Goal: Information Seeking & Learning: Learn about a topic

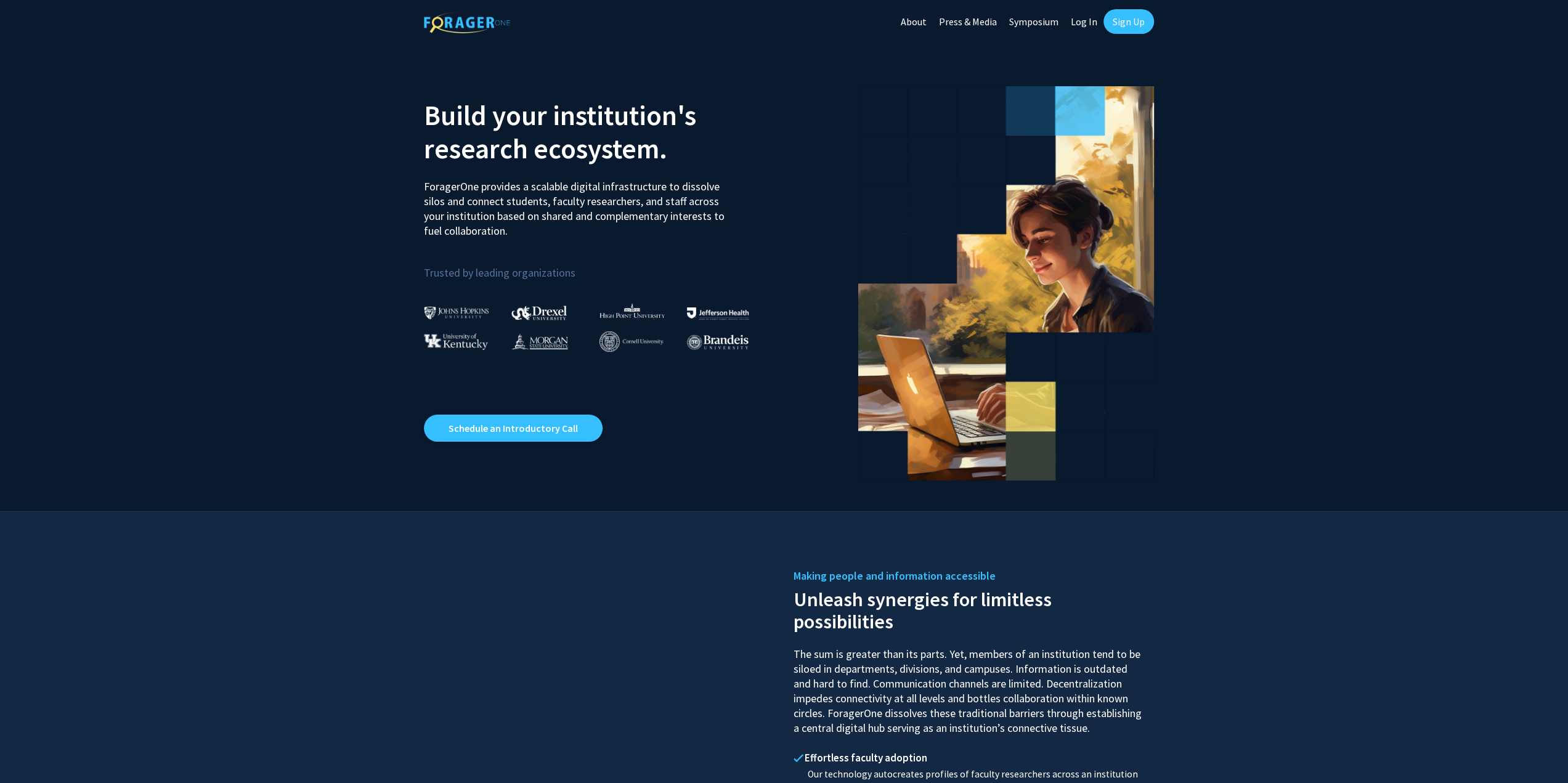
click at [1086, 18] on link "Log In" at bounding box center [1084, 21] width 39 height 43
select select
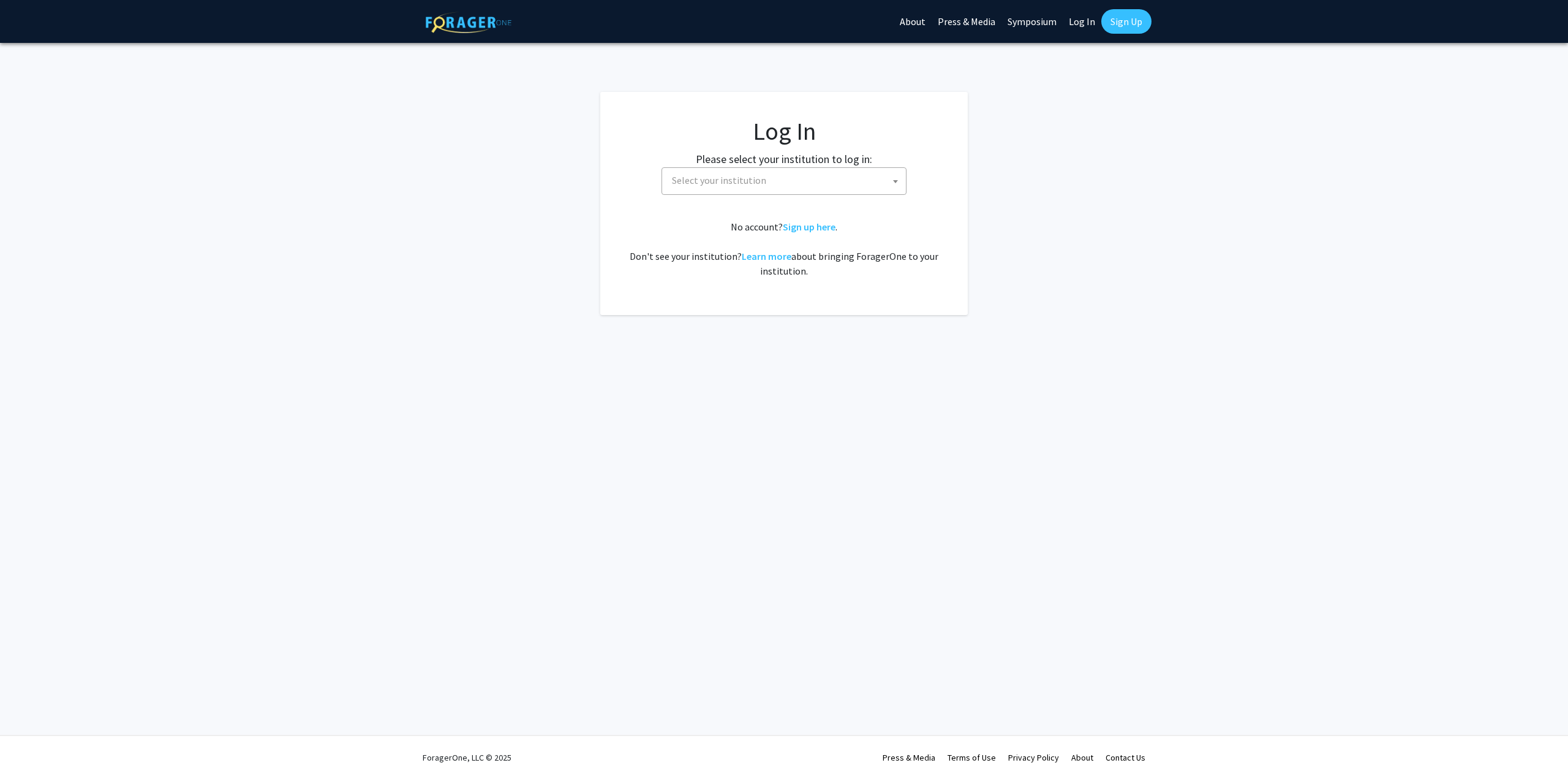
click at [861, 187] on span "Select your institution" at bounding box center [786, 181] width 239 height 25
type input "marylan"
select select "31"
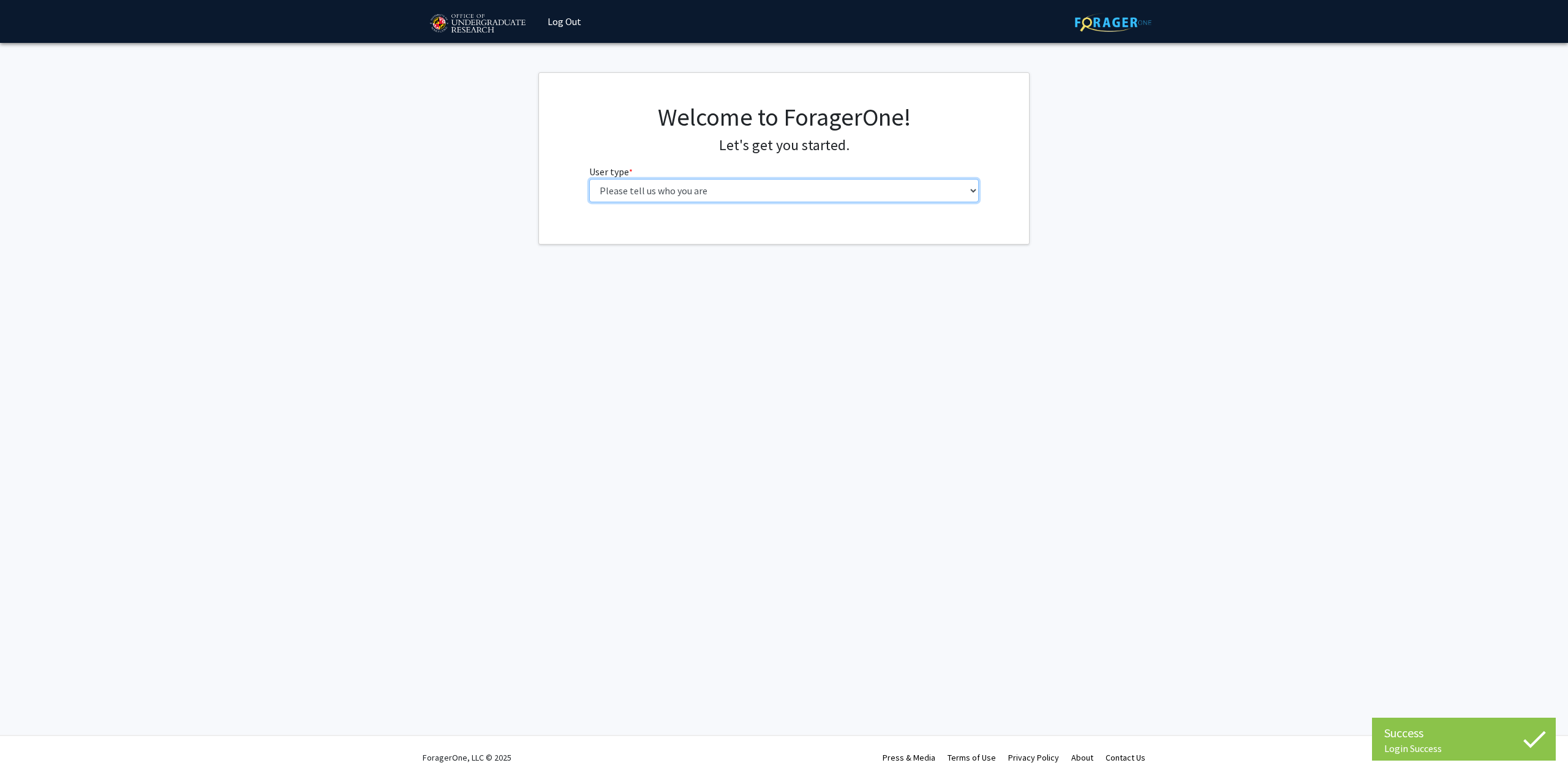
click at [841, 187] on select "Please tell us who you are Undergraduate Student Master's Student Doctoral Cand…" at bounding box center [784, 191] width 390 height 23
select select "1: undergrad"
click at [589, 179] on select "Please tell us who you are Undergraduate Student Master's Student Doctoral Cand…" at bounding box center [784, 191] width 390 height 23
click at [774, 252] on form "First Name * required Last Name * required Major * required --- Accounting Aero…" at bounding box center [784, 361] width 390 height 299
click at [773, 246] on input "First Name * required" at bounding box center [784, 239] width 390 height 23
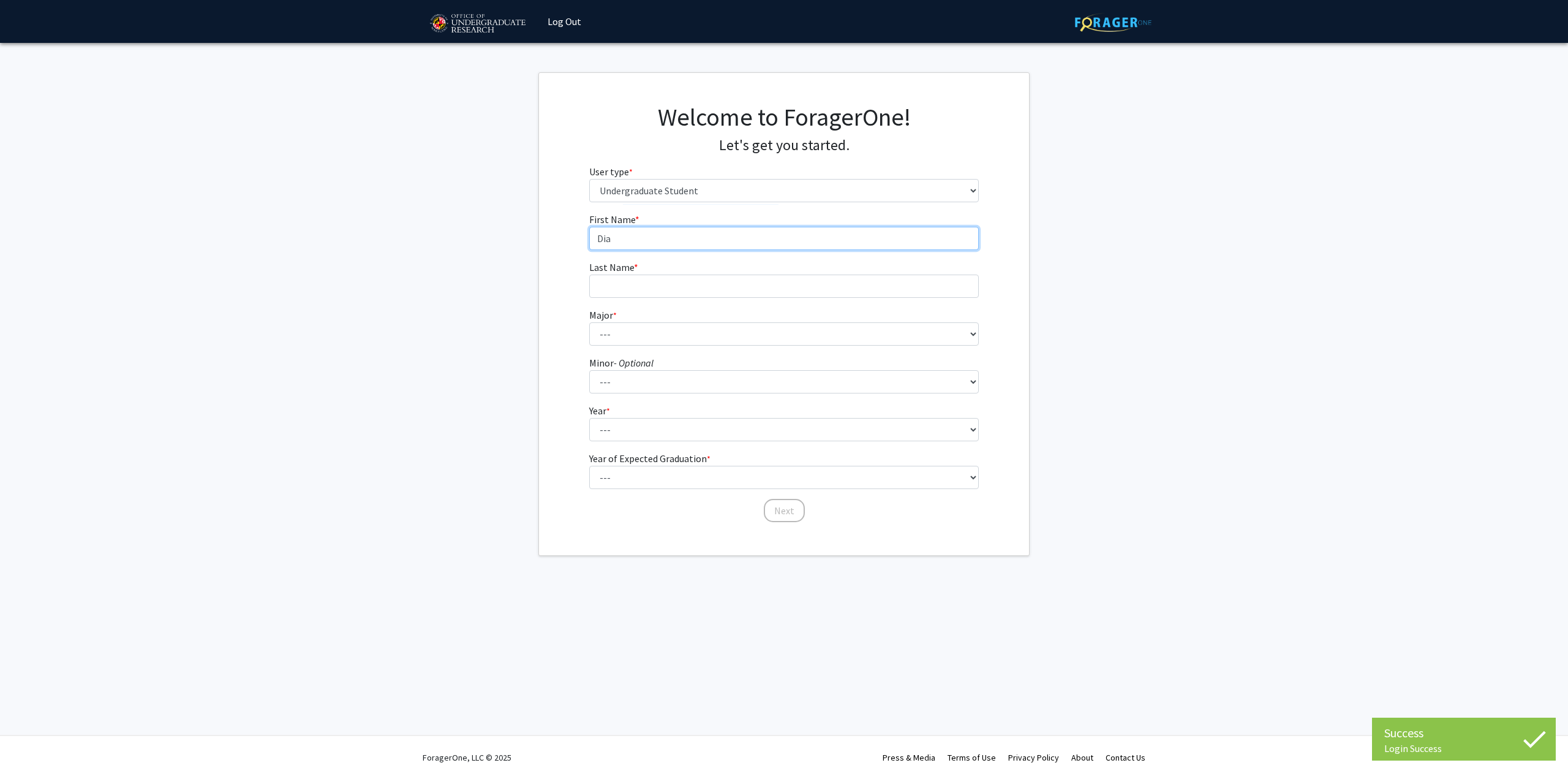
type input "Dia"
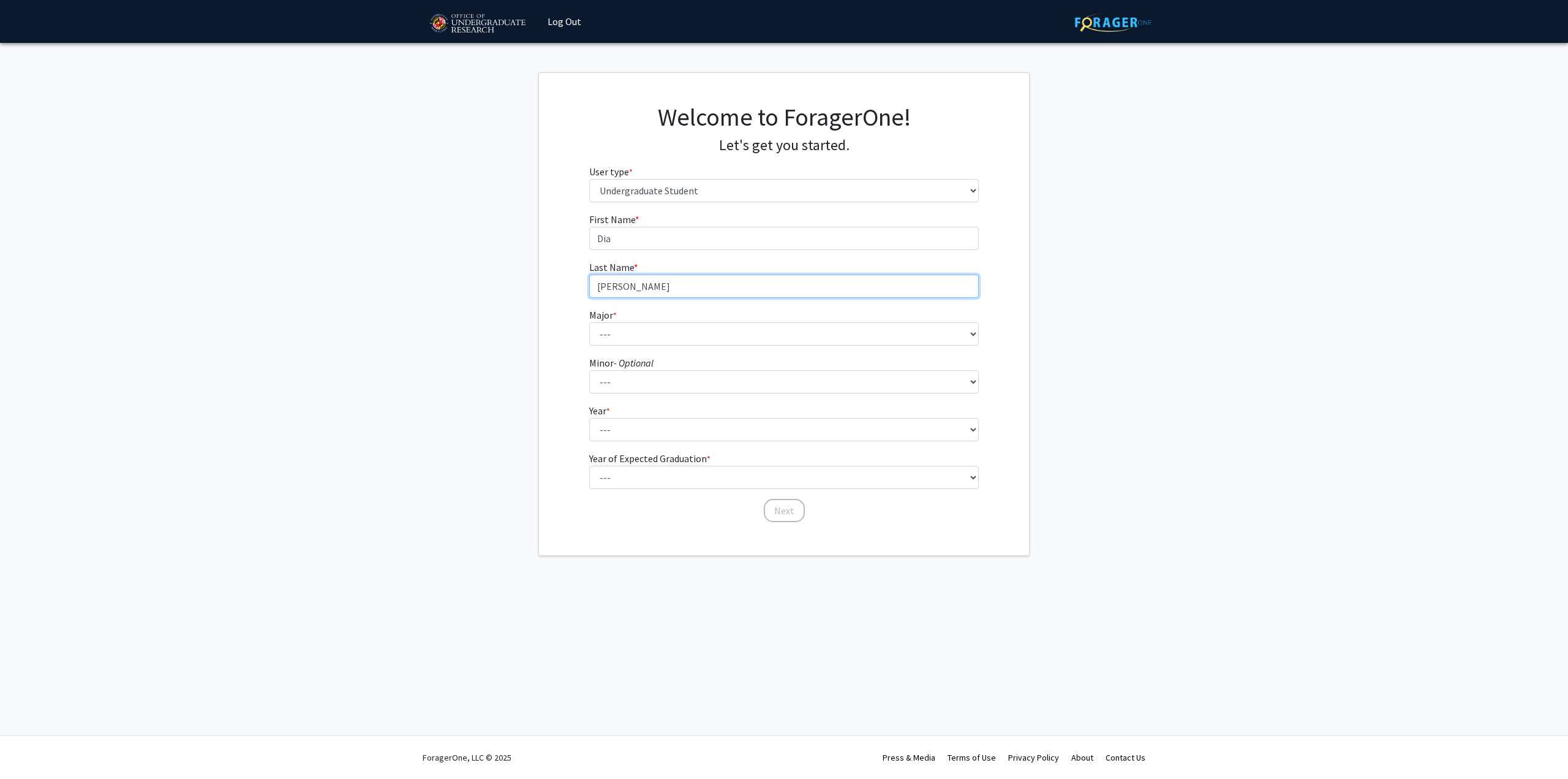
type input "Nawathe"
select select "28: 2329"
click at [589, 322] on select "--- Accounting Aerospace Engineering African American and Africana Studies Agri…" at bounding box center [784, 334] width 390 height 23
select select "2: sophomore"
click at [589, 418] on select "--- First-year Sophomore Junior Senior Postbaccalaureate Certificate" at bounding box center [784, 429] width 390 height 23
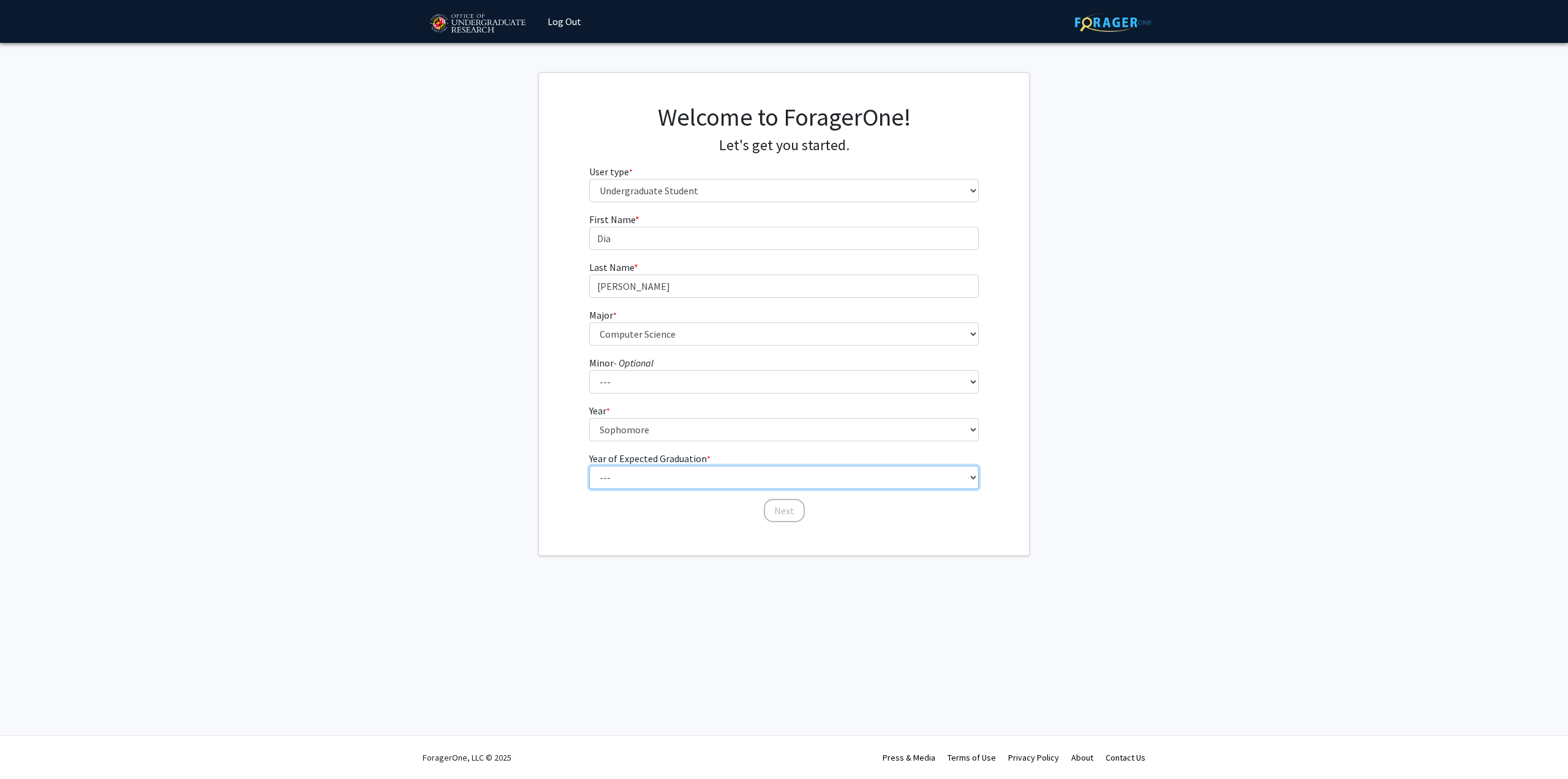
select select "3: 2027"
click at [589, 465] on select "--- 2025 2026 2027 2028 2029 2030 2031 2032 2033 2034" at bounding box center [784, 477] width 390 height 23
click at [771, 505] on button "Next" at bounding box center [784, 511] width 41 height 23
click at [683, 232] on select "Select an option Peer/student recommendation Faculty/staff recommendation Unive…" at bounding box center [784, 239] width 390 height 23
click at [589, 227] on select "Select an option Peer/student recommendation Faculty/staff recommendation Unive…" at bounding box center [784, 239] width 390 height 23
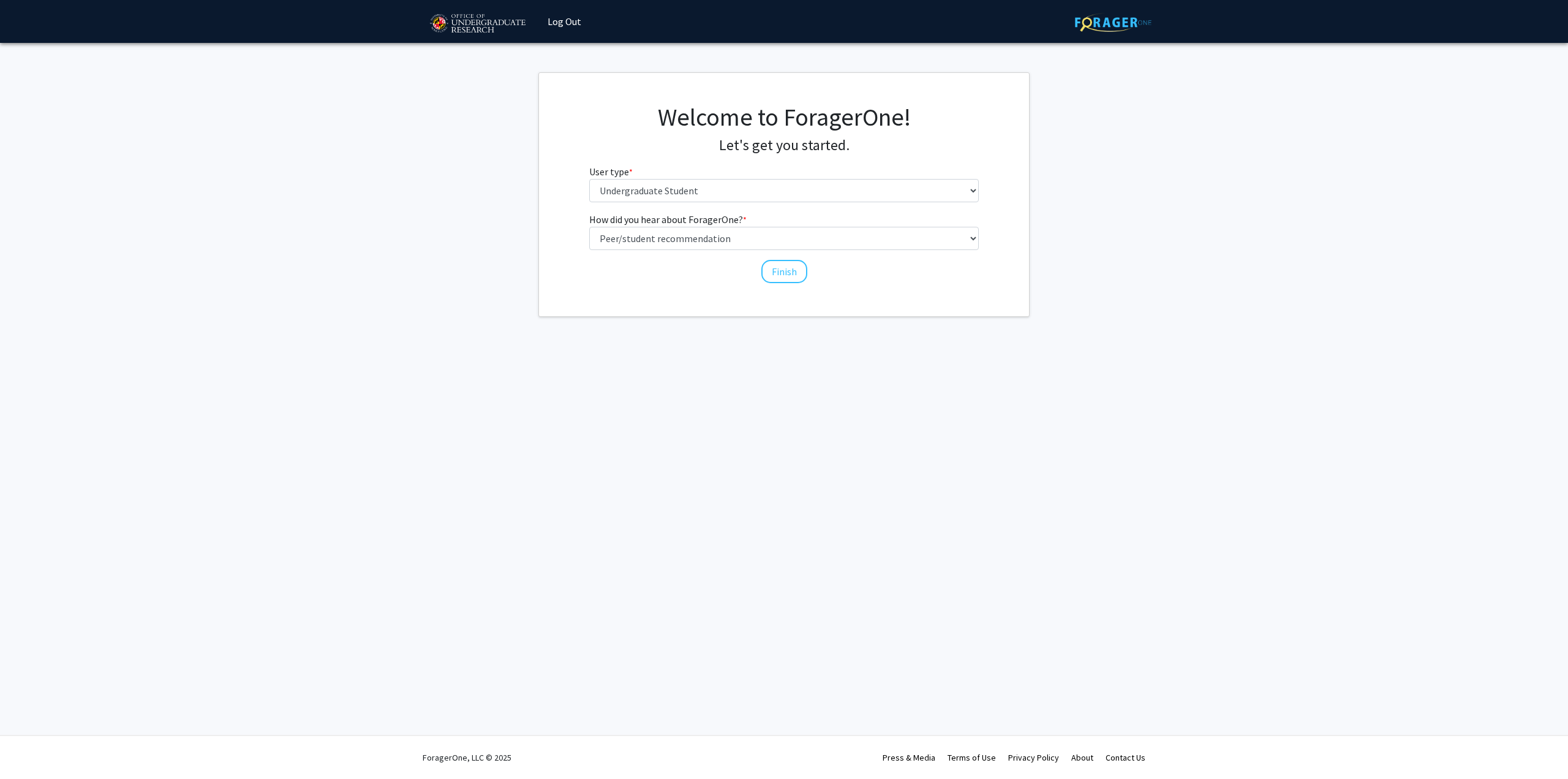
drag, startPoint x: 663, startPoint y: 267, endPoint x: 669, endPoint y: 267, distance: 6.0
click at [665, 267] on div "Finish" at bounding box center [784, 266] width 390 height 13
click at [706, 245] on select "Select an option Peer/student recommendation Faculty/staff recommendation Unive…" at bounding box center [784, 239] width 390 height 23
click at [478, 372] on div "Skip navigation Log Out Complete your profile × To continue, you need to make s…" at bounding box center [784, 390] width 1568 height 779
click at [779, 234] on select "Select an option Peer/student recommendation Faculty/staff recommendation Unive…" at bounding box center [784, 239] width 390 height 23
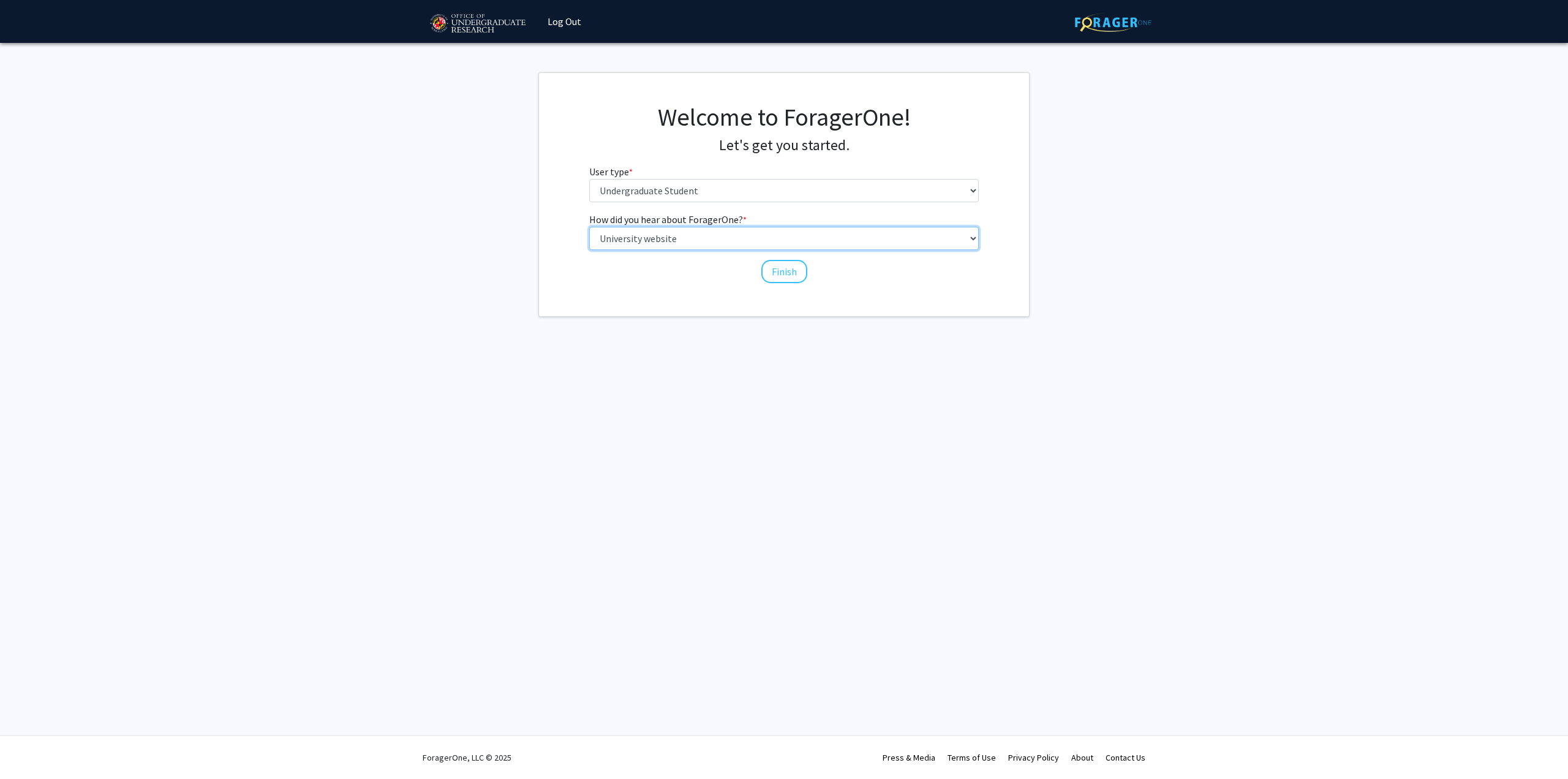
click at [589, 227] on select "Select an option Peer/student recommendation Faculty/staff recommendation Unive…" at bounding box center [784, 239] width 390 height 23
drag, startPoint x: 671, startPoint y: 230, endPoint x: 673, endPoint y: 248, distance: 18.1
click at [671, 229] on select "Select an option Peer/student recommendation Faculty/staff recommendation Unive…" at bounding box center [784, 239] width 390 height 23
select select "1: peer_recommendation"
click at [589, 227] on select "Select an option Peer/student recommendation Faculty/staff recommendation Unive…" at bounding box center [784, 239] width 390 height 23
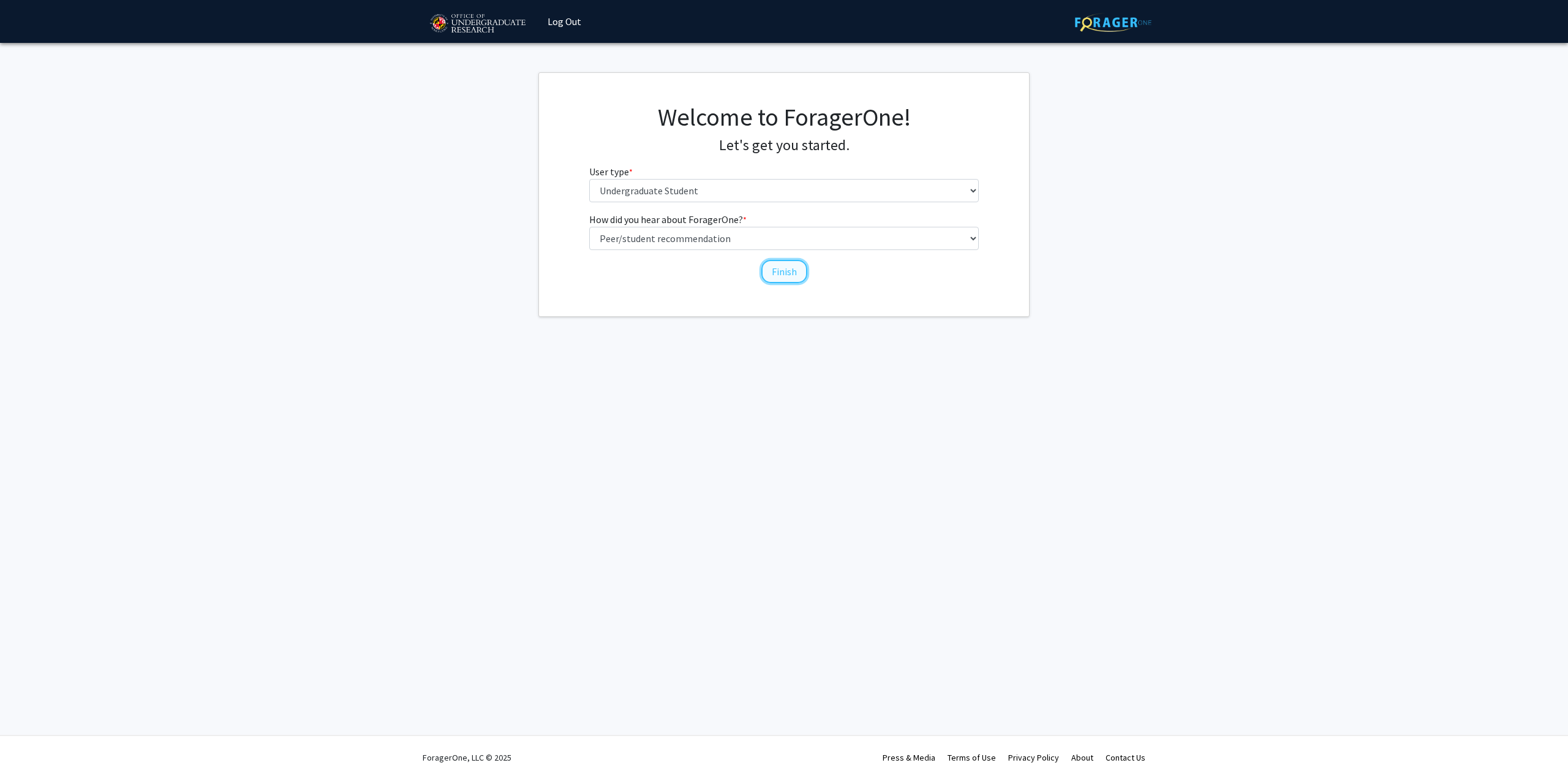
click at [787, 267] on button "Finish" at bounding box center [784, 271] width 46 height 23
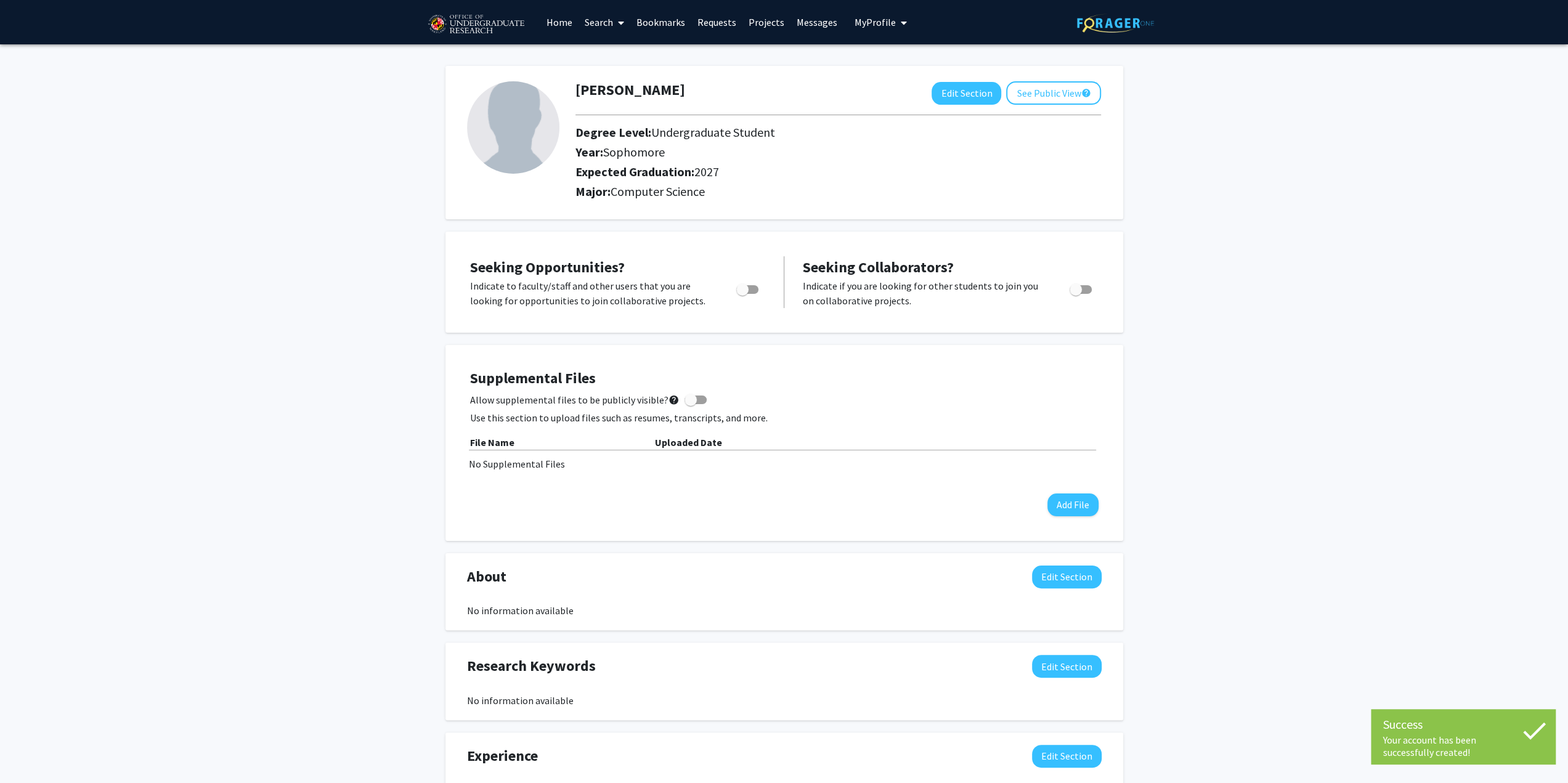
drag, startPoint x: 747, startPoint y: 294, endPoint x: 801, endPoint y: 291, distance: 54.1
click at [748, 295] on label "Toggle" at bounding box center [745, 289] width 27 height 15
click at [742, 294] on input "Are you actively seeking opportunities?" at bounding box center [742, 294] width 1 height 1
checkbox input "true"
click at [599, 21] on link "Search" at bounding box center [605, 22] width 52 height 43
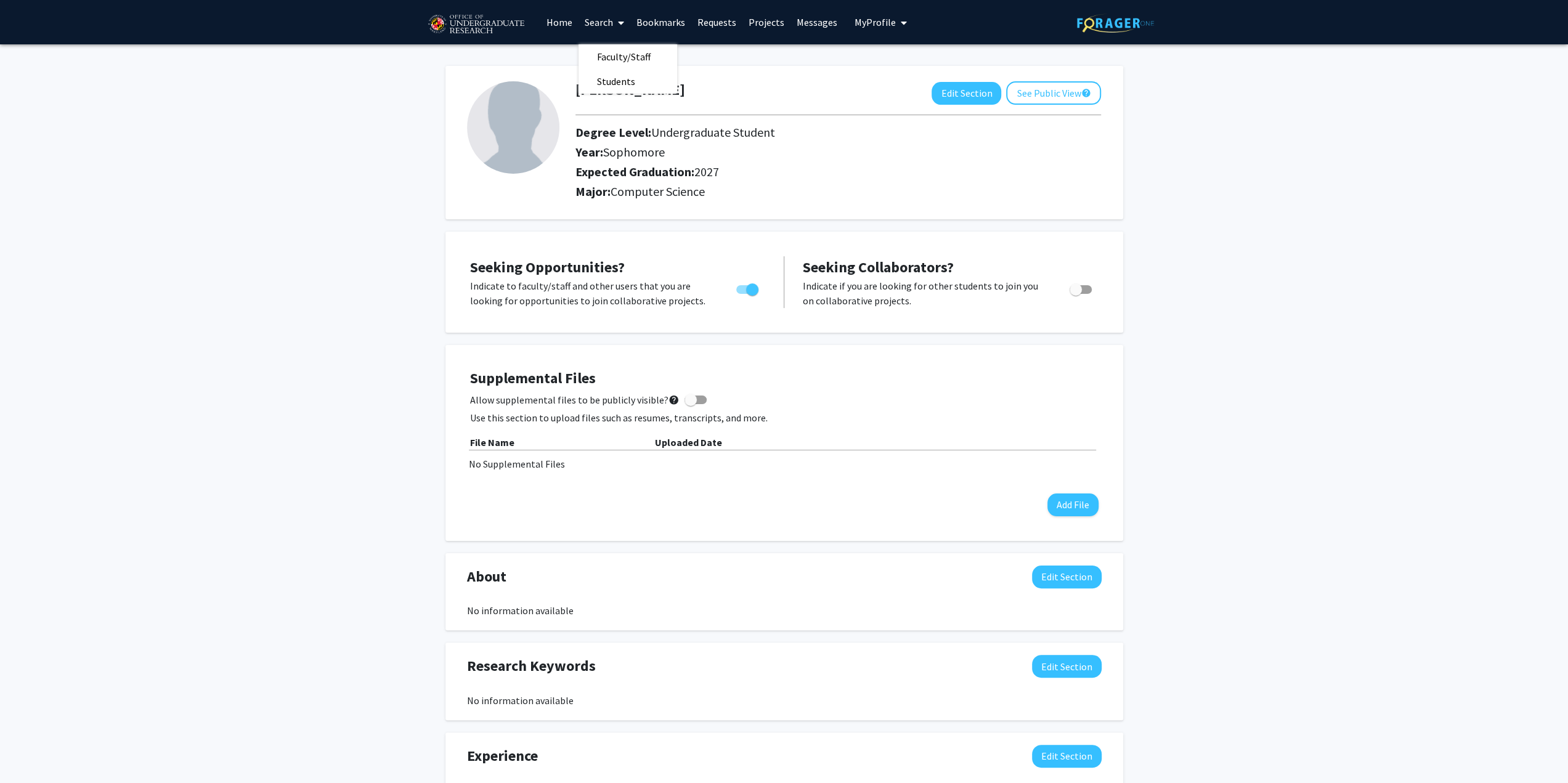
click at [764, 19] on link "Projects" at bounding box center [766, 22] width 48 height 43
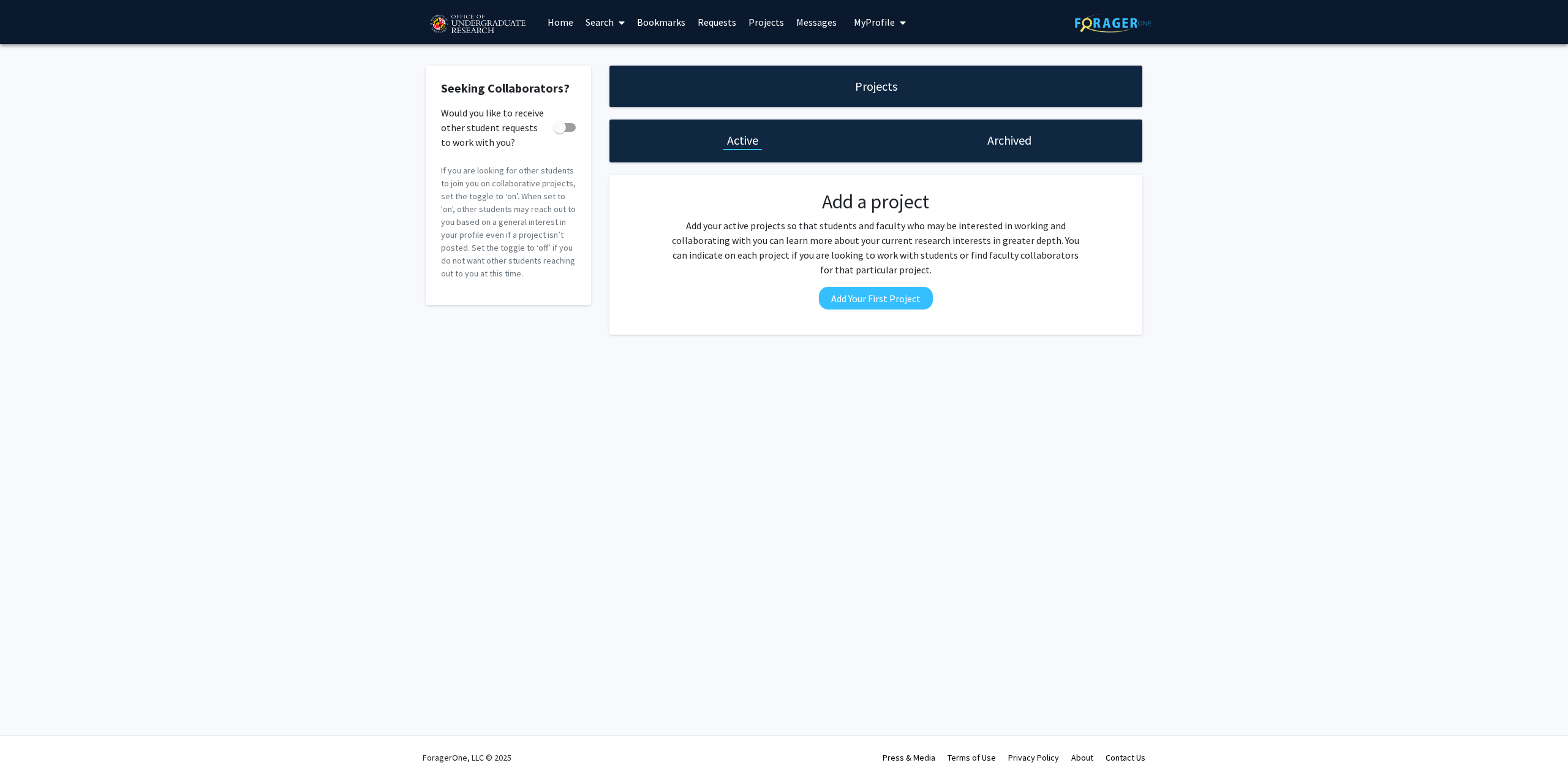
click at [975, 141] on div "Archived" at bounding box center [1008, 141] width 267 height 43
click at [883, 23] on span "My Profile" at bounding box center [874, 22] width 41 height 13
click at [566, 19] on link "Home" at bounding box center [560, 22] width 38 height 43
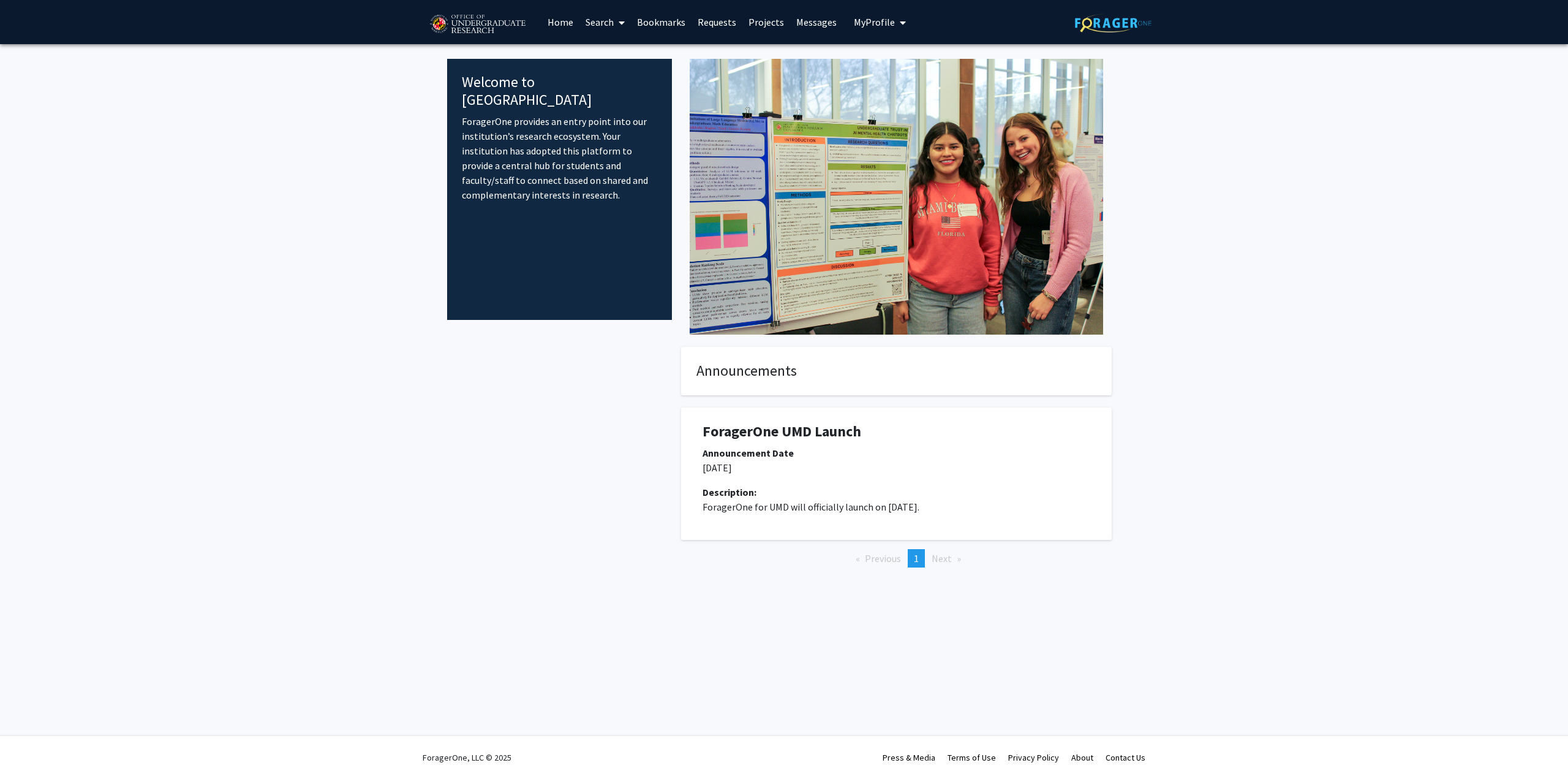
drag, startPoint x: 717, startPoint y: 505, endPoint x: 994, endPoint y: 508, distance: 277.0
click at [994, 508] on p "ForagerOne for UMD will officially launch on February 14, 2025." at bounding box center [897, 507] width 388 height 15
click at [609, 19] on link "Search" at bounding box center [605, 22] width 52 height 43
click at [614, 75] on span "Students" at bounding box center [617, 81] width 75 height 24
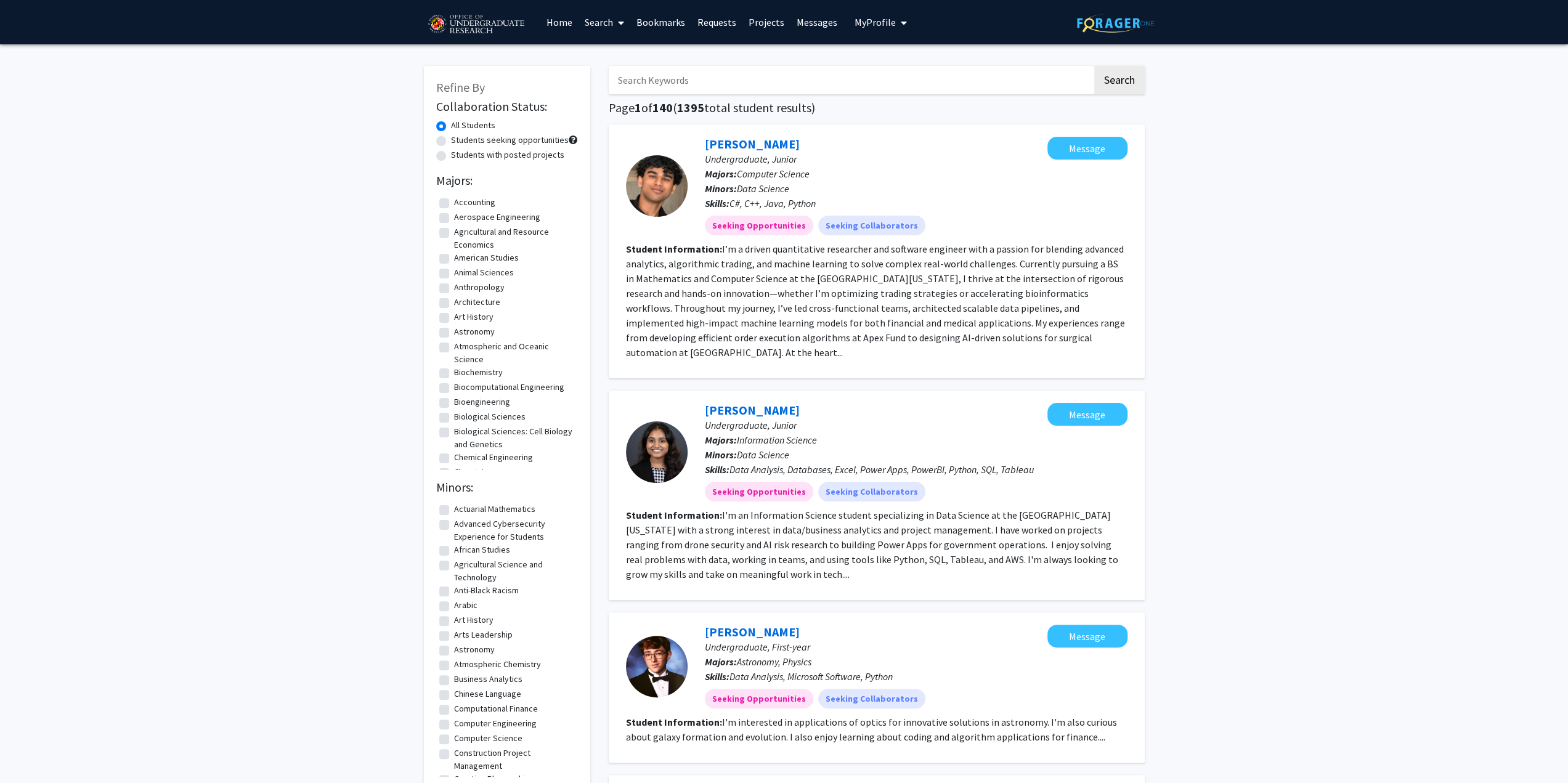
click at [618, 21] on icon at bounding box center [621, 23] width 6 height 10
click at [624, 58] on span "Faculty/Staff" at bounding box center [624, 56] width 90 height 24
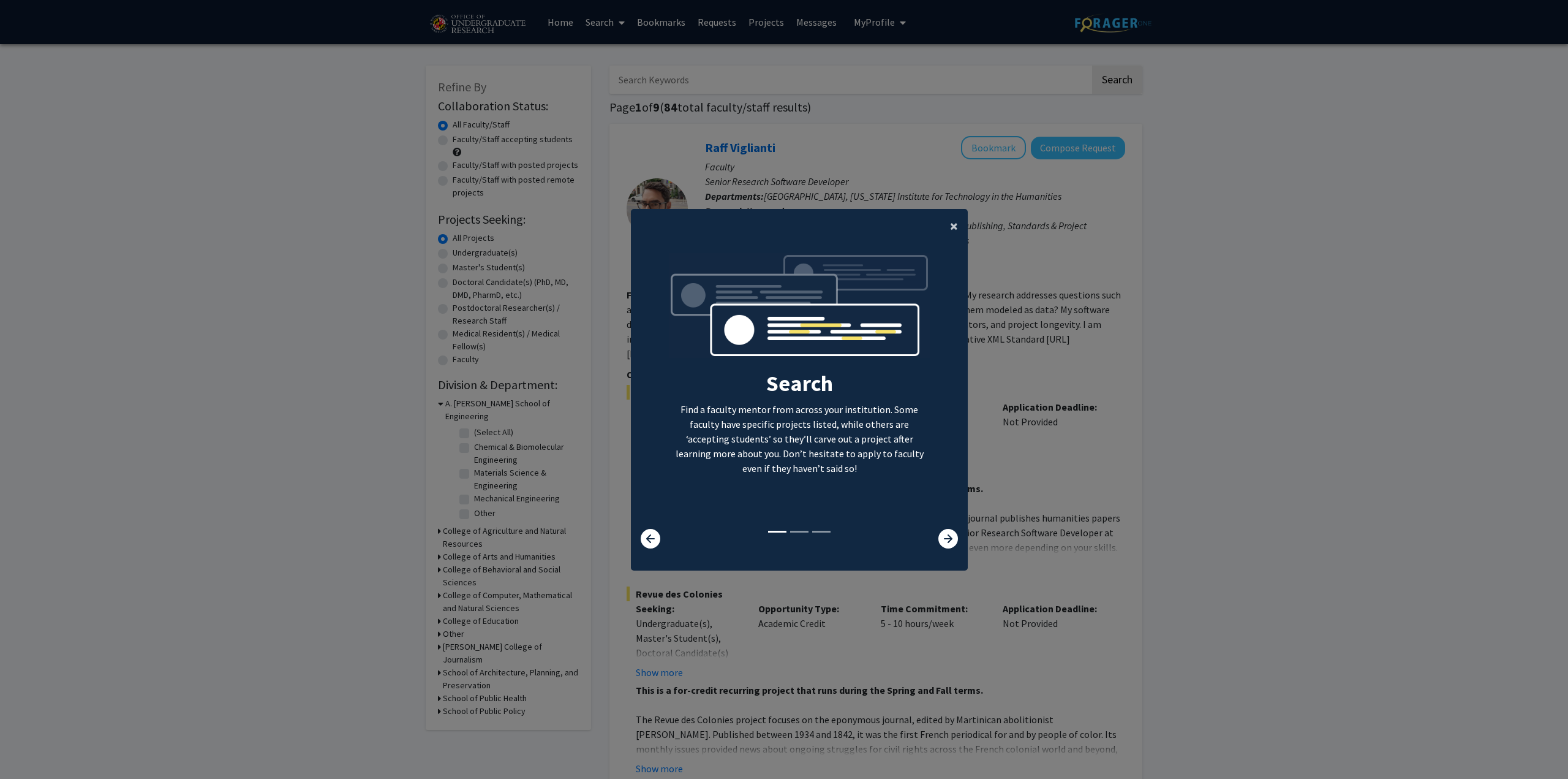
click at [943, 222] on button "×" at bounding box center [954, 226] width 27 height 34
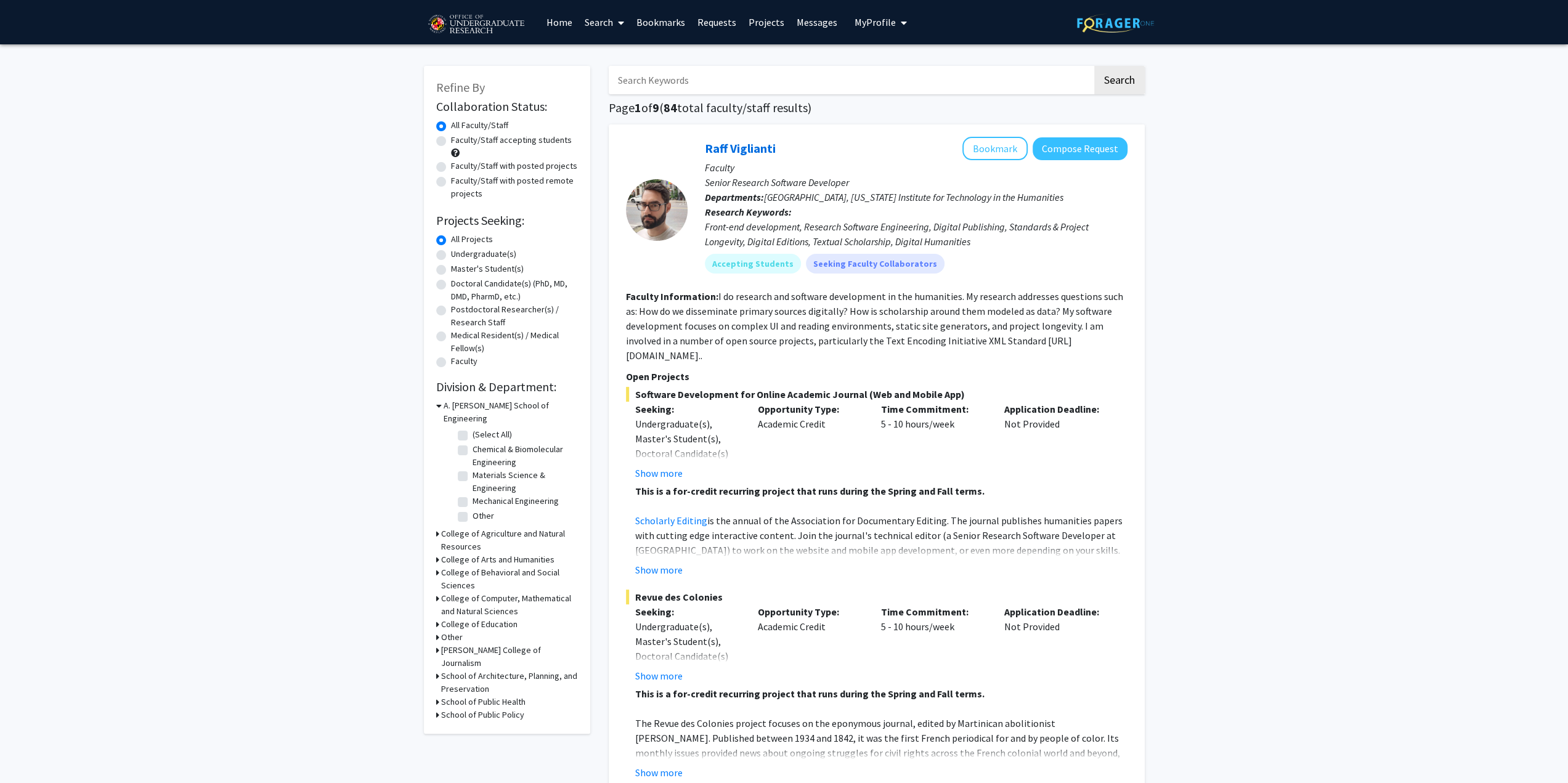
click at [451, 255] on label "Undergraduate(s)" at bounding box center [483, 254] width 65 height 13
click at [451, 255] on input "Undergraduate(s)" at bounding box center [455, 252] width 8 height 8
radio input "true"
click at [442, 552] on h3 "College of Computer, Mathematical and Natural Sciences" at bounding box center [510, 564] width 137 height 26
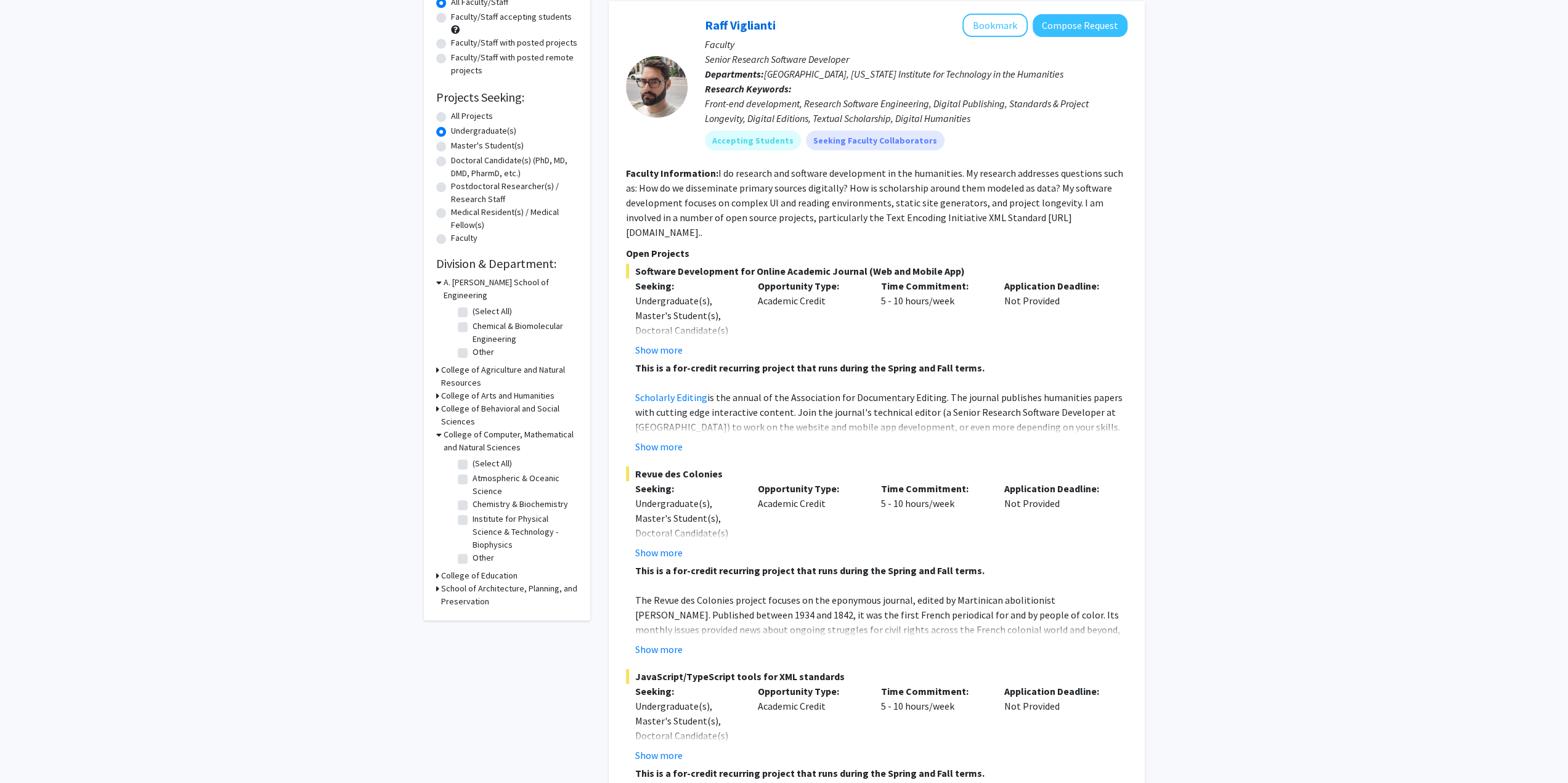
click at [473, 498] on label "Chemistry & Biochemistry" at bounding box center [520, 504] width 95 height 13
click at [473, 498] on input "Chemistry & Biochemistry" at bounding box center [477, 502] width 8 height 8
checkbox input "true"
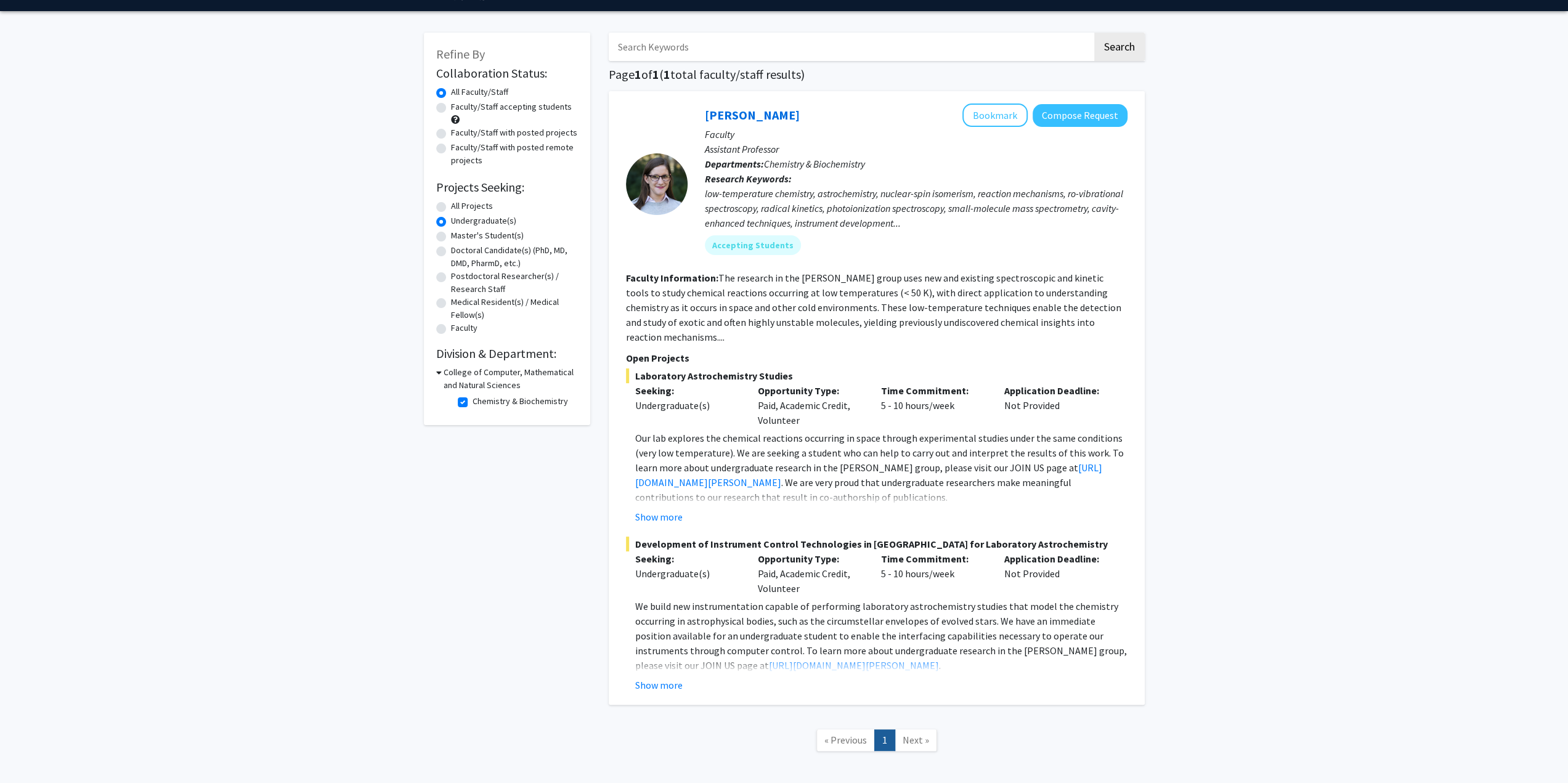
scroll to position [15, 0]
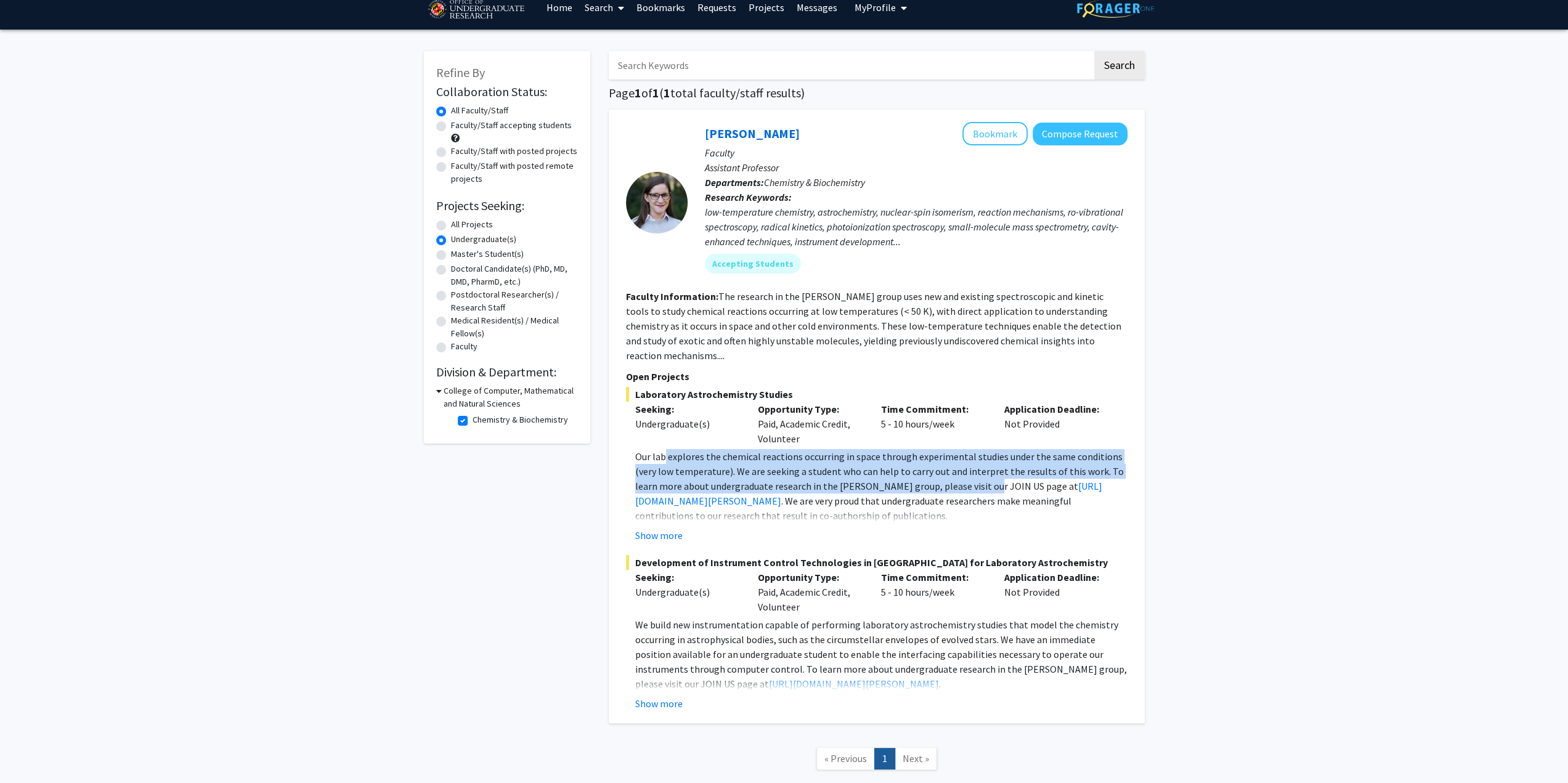
drag, startPoint x: 664, startPoint y: 444, endPoint x: 985, endPoint y: 468, distance: 321.9
click at [985, 468] on p "Our lab explores the chemical reactions occurring in space through experimental…" at bounding box center [882, 486] width 492 height 74
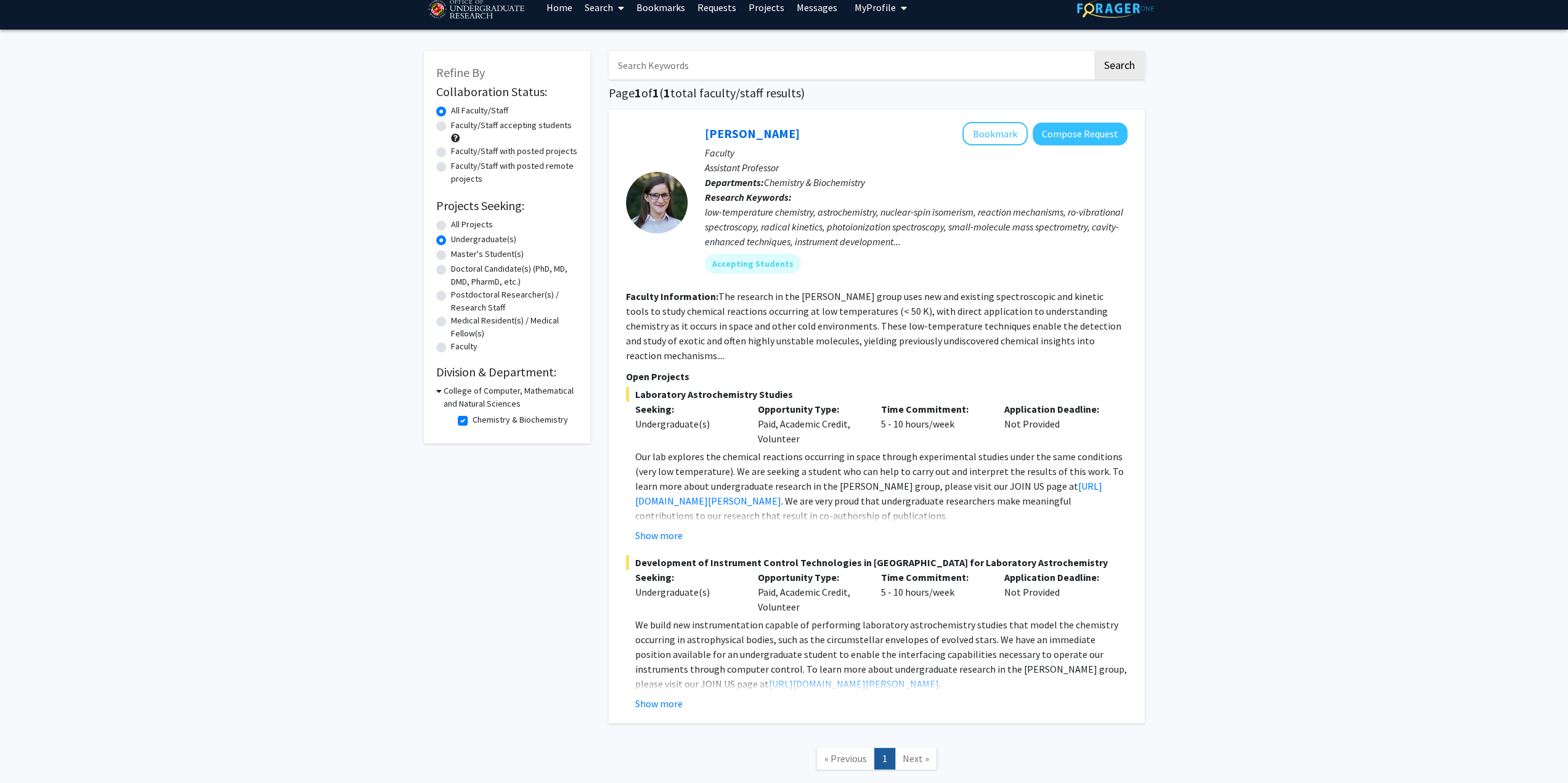
click at [976, 487] on p "Our lab explores the chemical reactions occurring in space through experimental…" at bounding box center [882, 486] width 492 height 74
click at [663, 528] on button "Show more" at bounding box center [659, 535] width 47 height 15
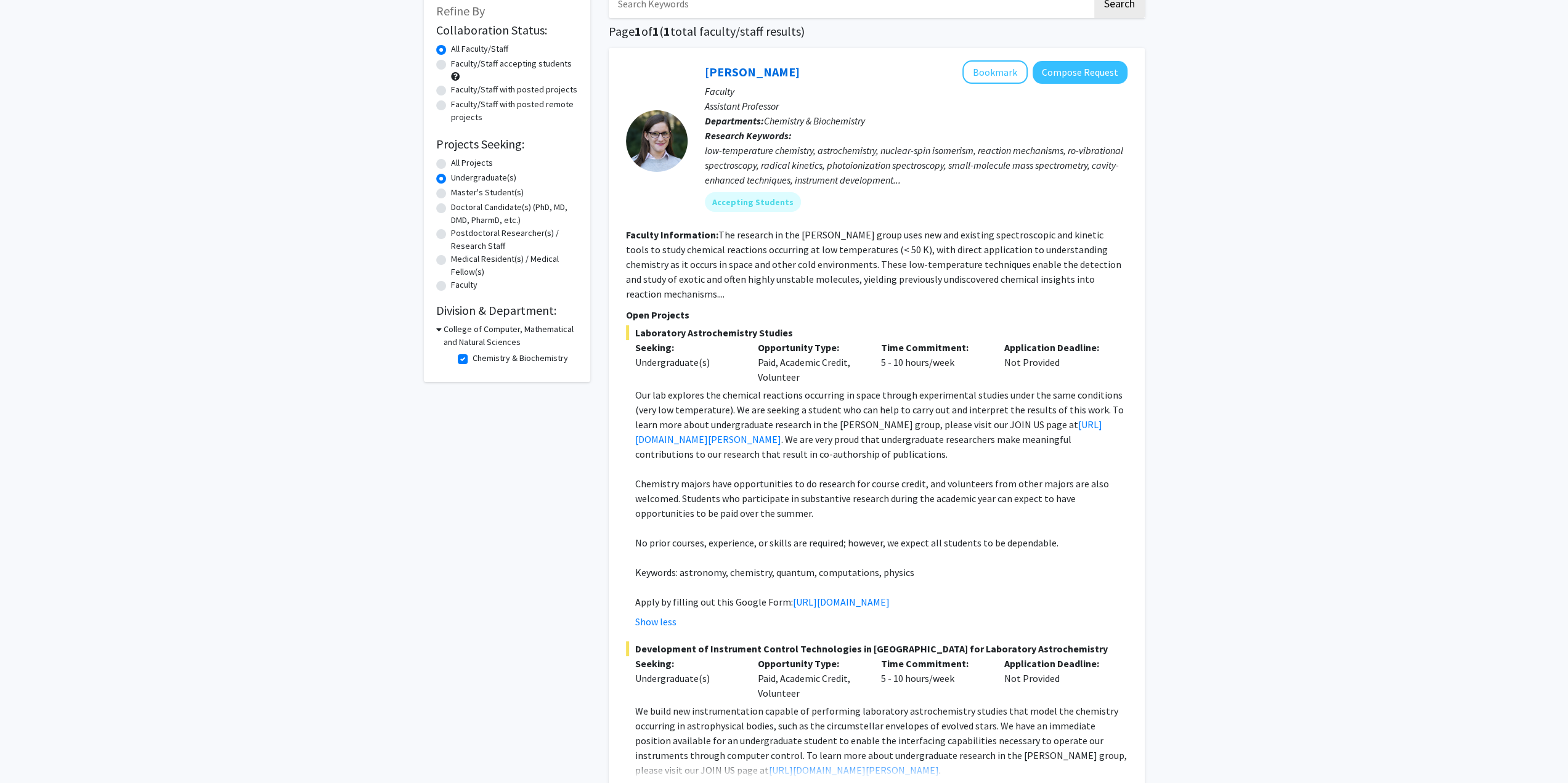
scroll to position [138, 0]
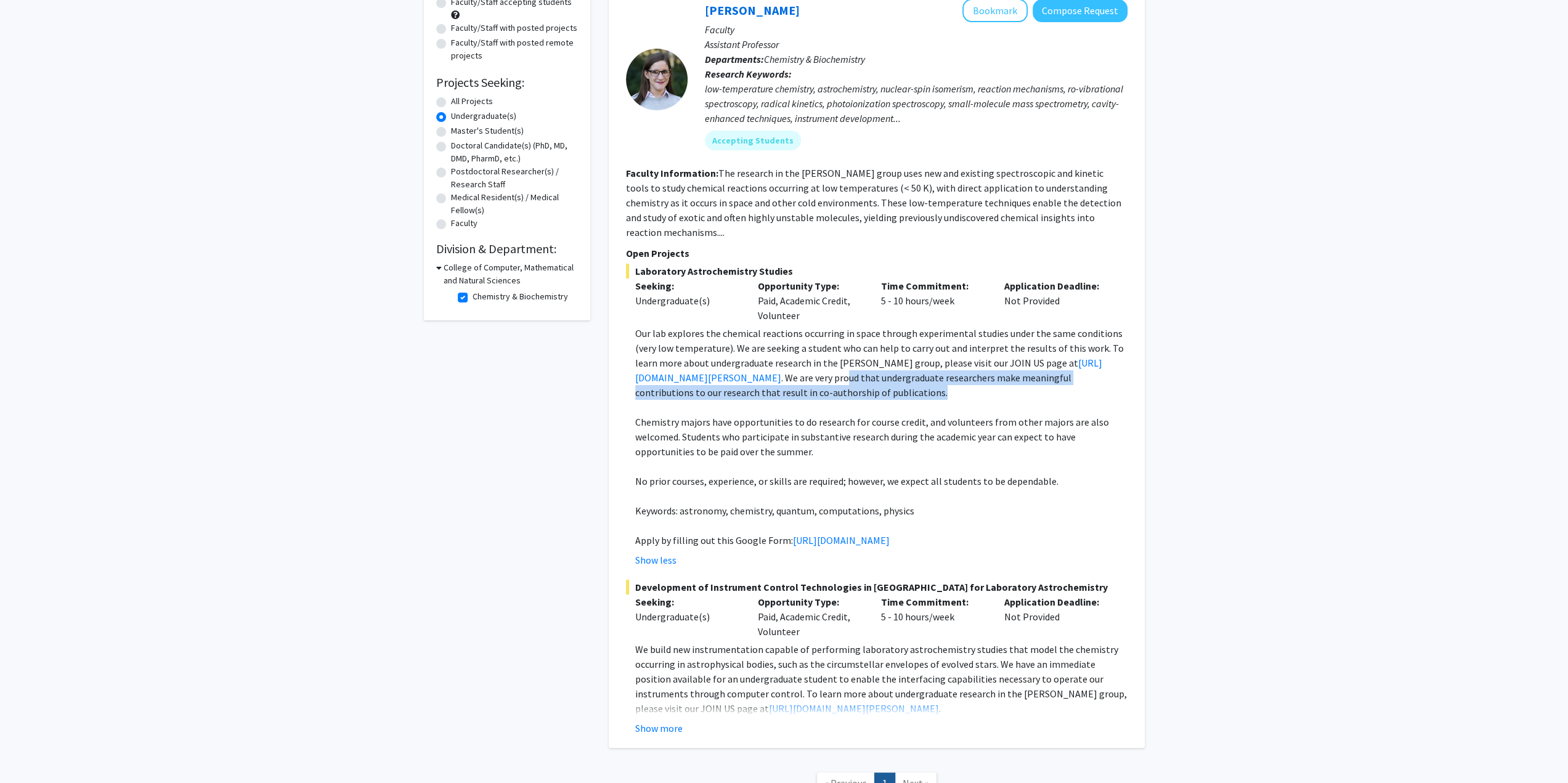
drag, startPoint x: 863, startPoint y: 366, endPoint x: 935, endPoint y: 380, distance: 73.3
click at [935, 380] on p "Our lab explores the chemical reactions occurring in space through experimental…" at bounding box center [882, 362] width 492 height 74
click at [926, 414] on p "Chemistry majors have opportunities to do research for course credit, and volun…" at bounding box center [882, 436] width 492 height 44
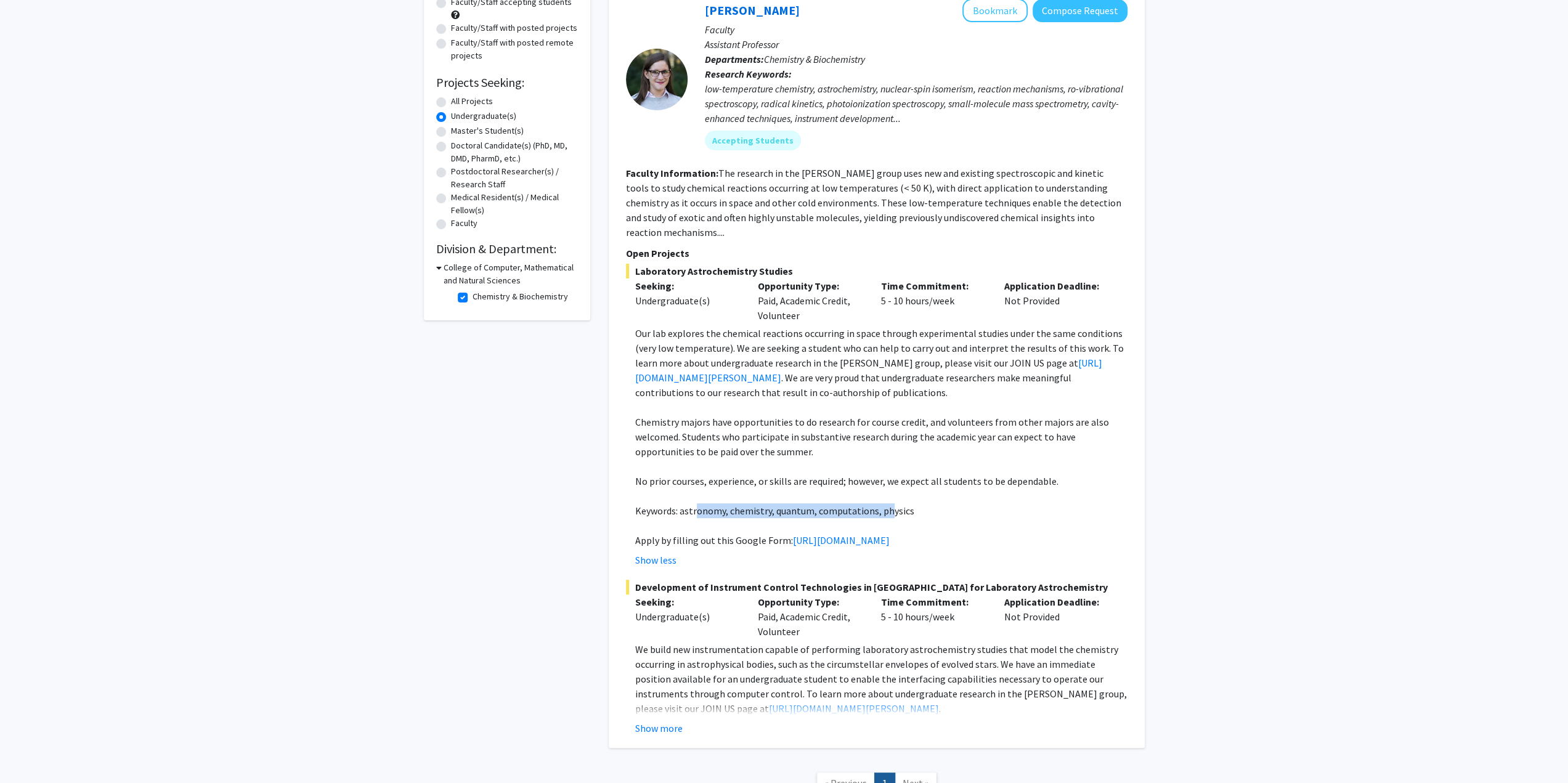
drag, startPoint x: 696, startPoint y: 498, endPoint x: 888, endPoint y: 501, distance: 192.0
click at [888, 503] on p "Keywords: astronomy, chemistry, quantum, computations, physics" at bounding box center [882, 510] width 492 height 15
click at [960, 488] on p at bounding box center [882, 495] width 492 height 15
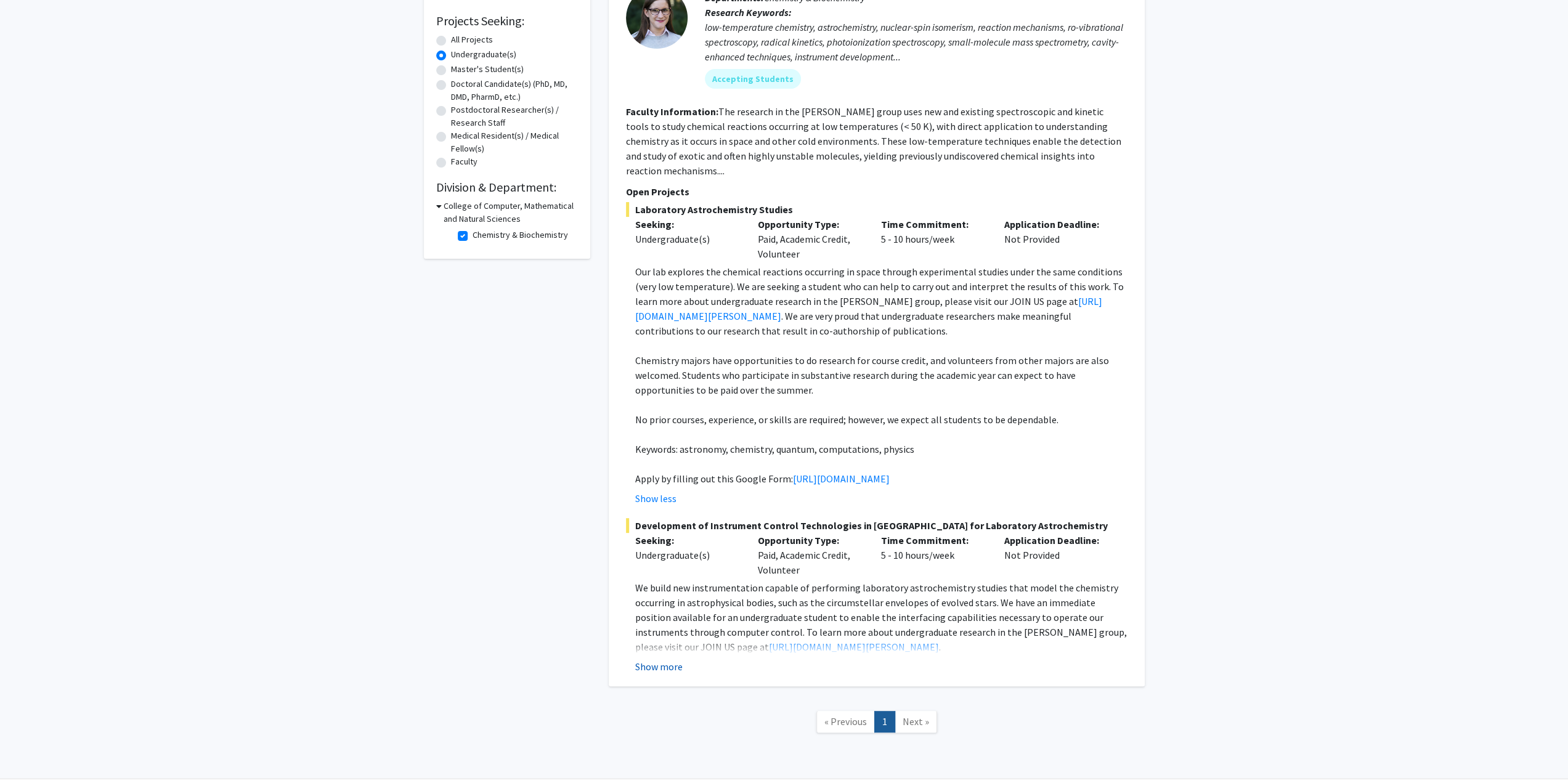
click at [679, 674] on button "Show more" at bounding box center [659, 666] width 47 height 15
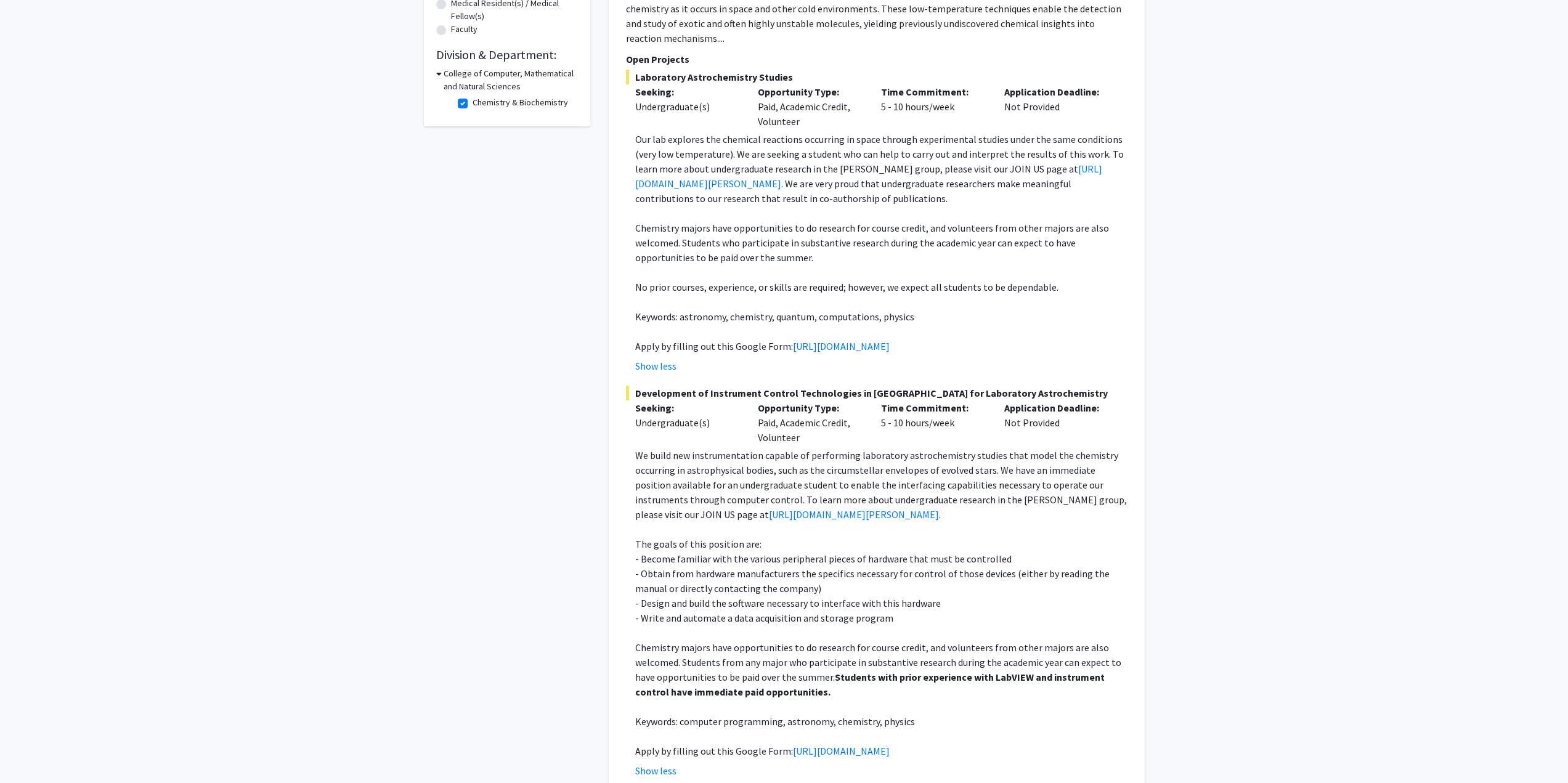
scroll to position [446, 0]
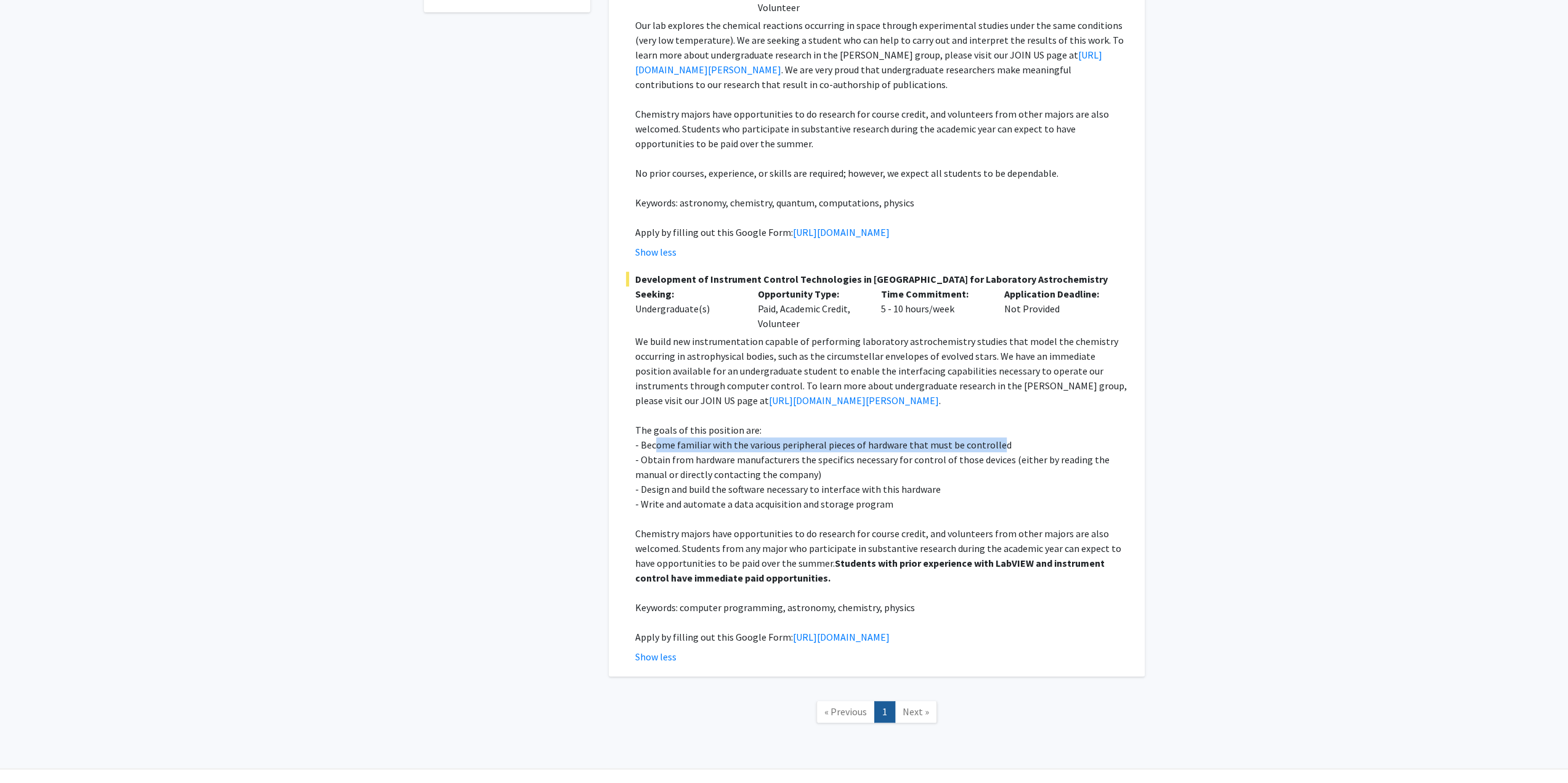
drag, startPoint x: 656, startPoint y: 459, endPoint x: 991, endPoint y: 463, distance: 335.0
click at [991, 452] on p "- Become familiar with the various peripheral pieces of hardware that must be c…" at bounding box center [882, 444] width 492 height 15
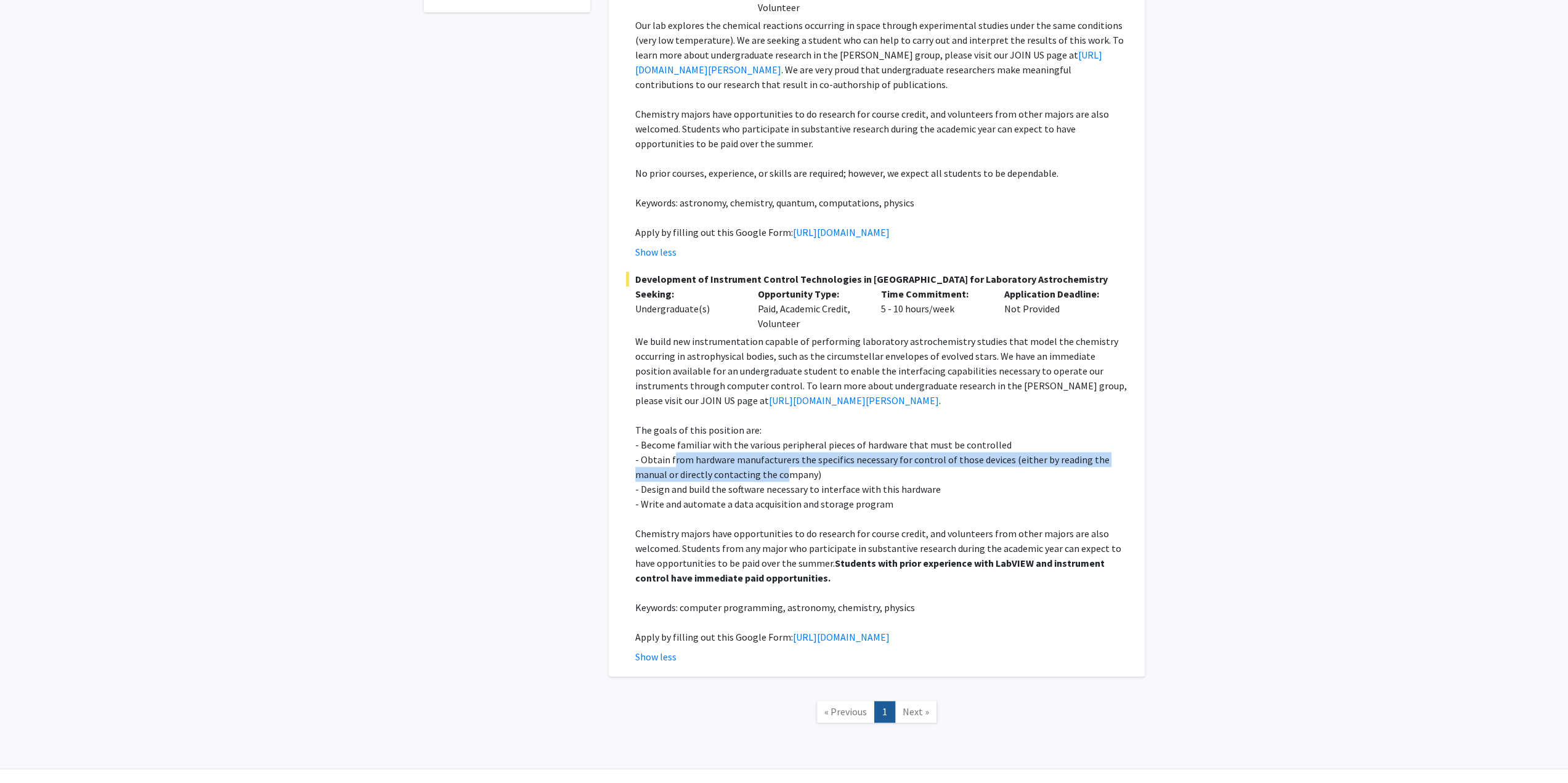
drag, startPoint x: 672, startPoint y: 472, endPoint x: 712, endPoint y: 498, distance: 47.7
click at [747, 482] on p "- Obtain from hardware manufacturers the specifics necessary for control of tho…" at bounding box center [882, 467] width 492 height 30
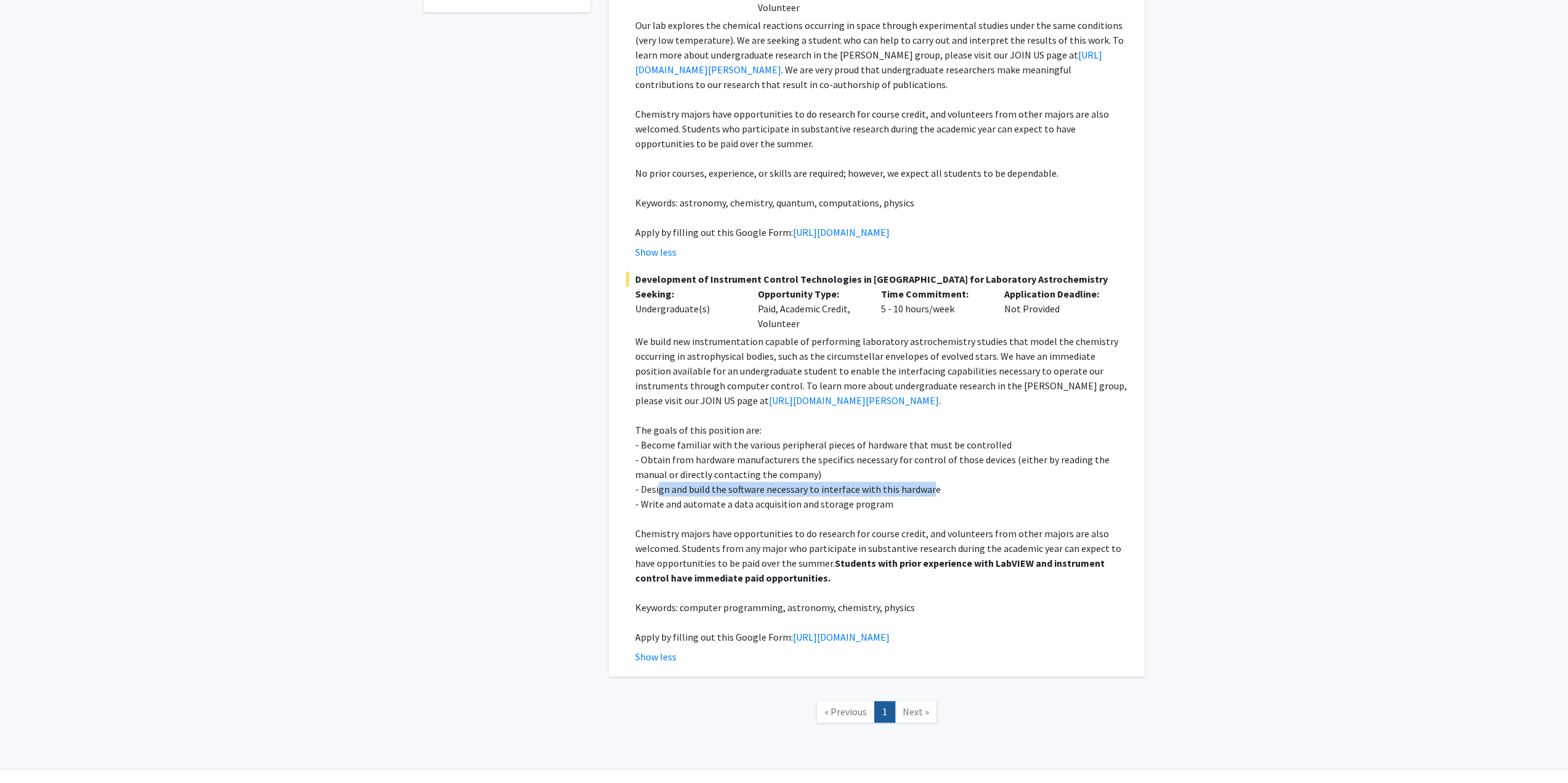
drag, startPoint x: 659, startPoint y: 506, endPoint x: 926, endPoint y: 503, distance: 267.0
click at [926, 496] on p "- Design and build the software necessary to interface with this hardware" at bounding box center [882, 489] width 492 height 15
drag, startPoint x: 646, startPoint y: 513, endPoint x: 869, endPoint y: 525, distance: 223.3
click at [869, 511] on p "- Write and automate a data acquisition and storage program" at bounding box center [882, 503] width 492 height 15
click at [832, 572] on strong "Students with prior experience with LabVIEW and instrument control have immedia…" at bounding box center [870, 570] width 469 height 27
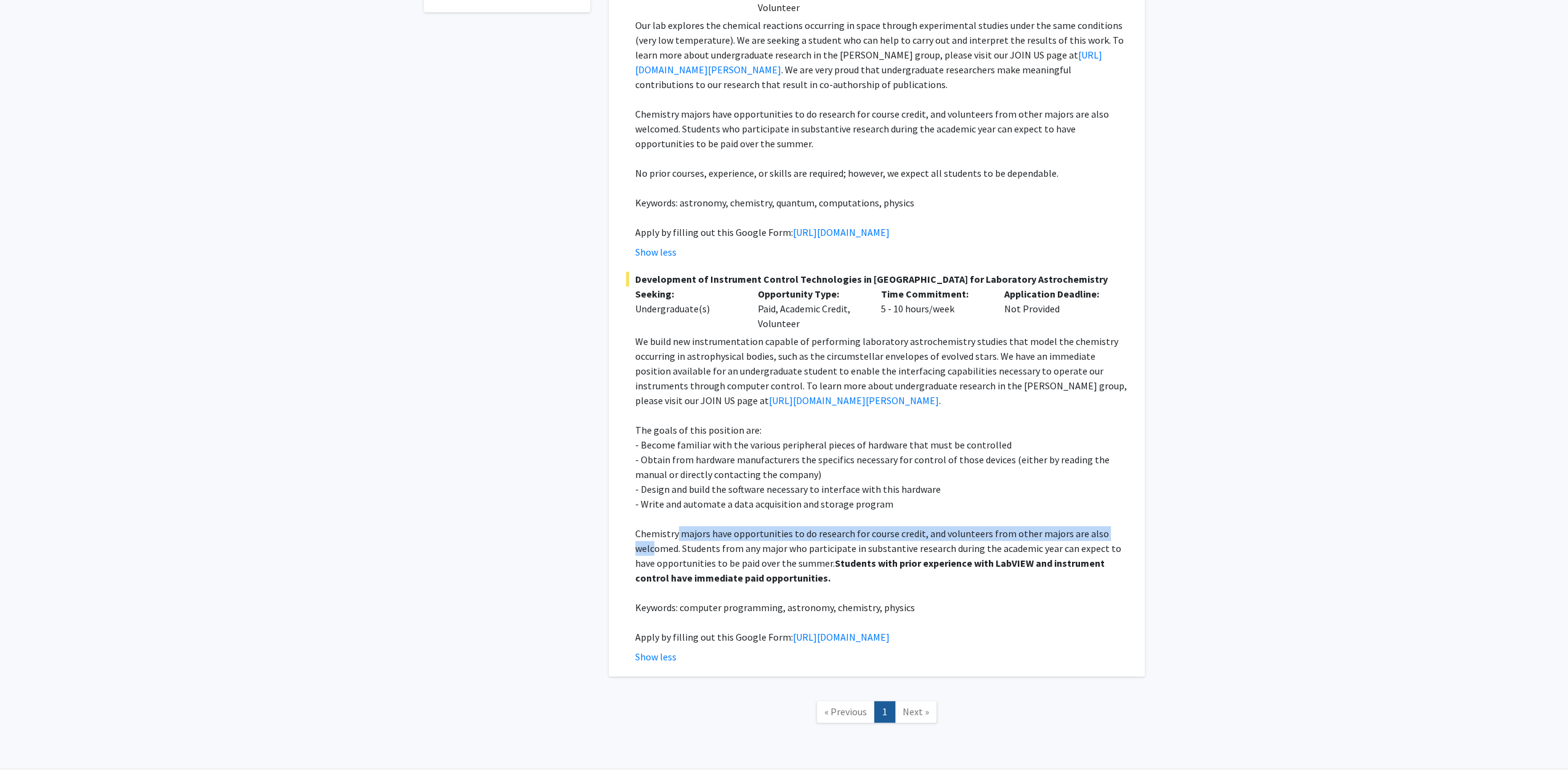
drag, startPoint x: 755, startPoint y: 549, endPoint x: 656, endPoint y: 557, distance: 99.3
click at [656, 557] on p "Chemistry majors have opportunities to do research for course credit, and volun…" at bounding box center [882, 555] width 492 height 59
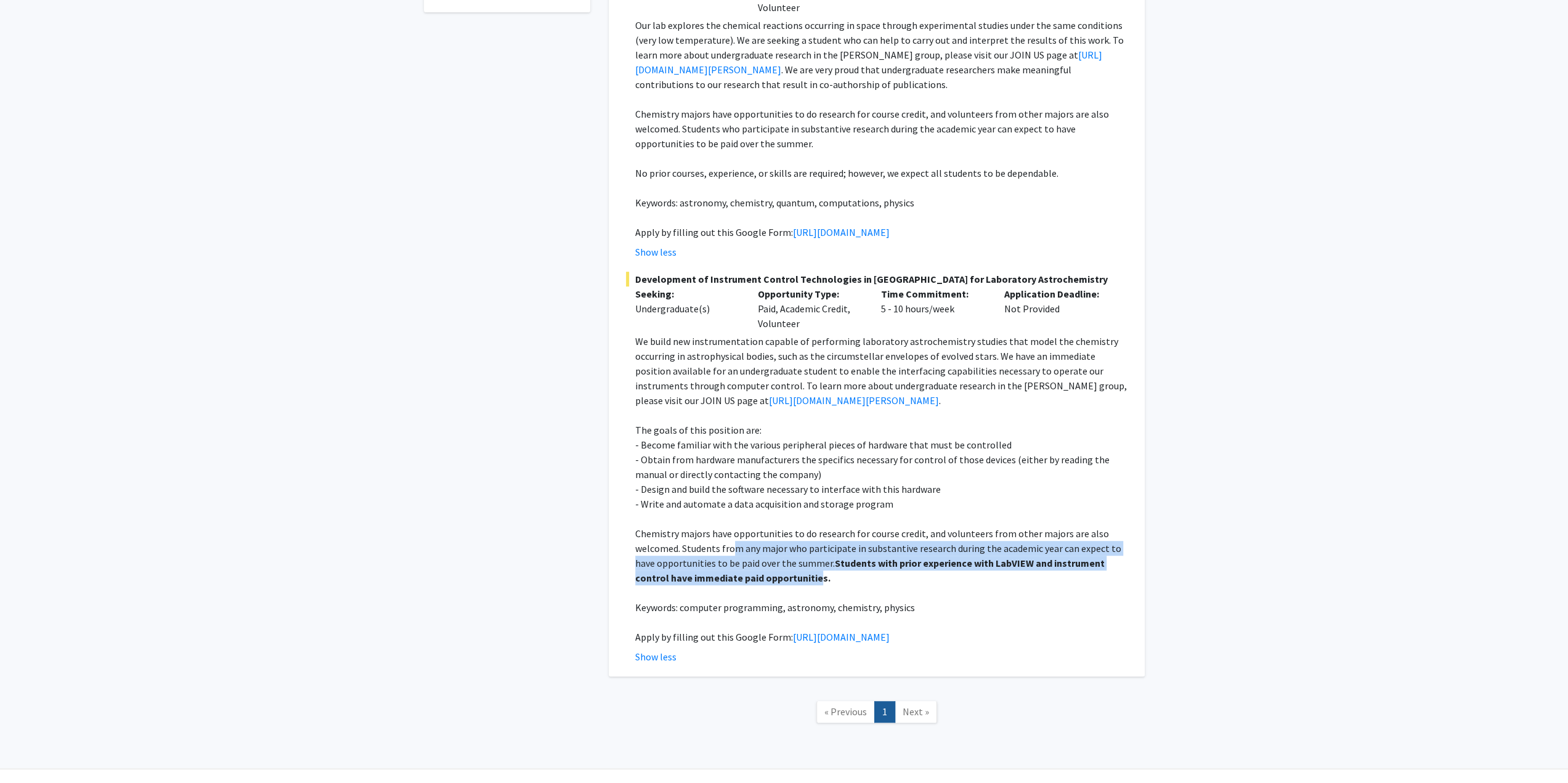
drag, startPoint x: 761, startPoint y: 559, endPoint x: 844, endPoint y: 596, distance: 90.9
click at [815, 585] on p "Chemistry majors have opportunities to do research for course credit, and volun…" at bounding box center [882, 555] width 492 height 59
click at [844, 585] on p "Chemistry majors have opportunities to do research for course credit, and volun…" at bounding box center [882, 555] width 492 height 59
drag, startPoint x: 844, startPoint y: 596, endPoint x: 826, endPoint y: 579, distance: 24.8
click at [826, 579] on p "Chemistry majors have opportunities to do research for course credit, and volun…" at bounding box center [882, 555] width 492 height 59
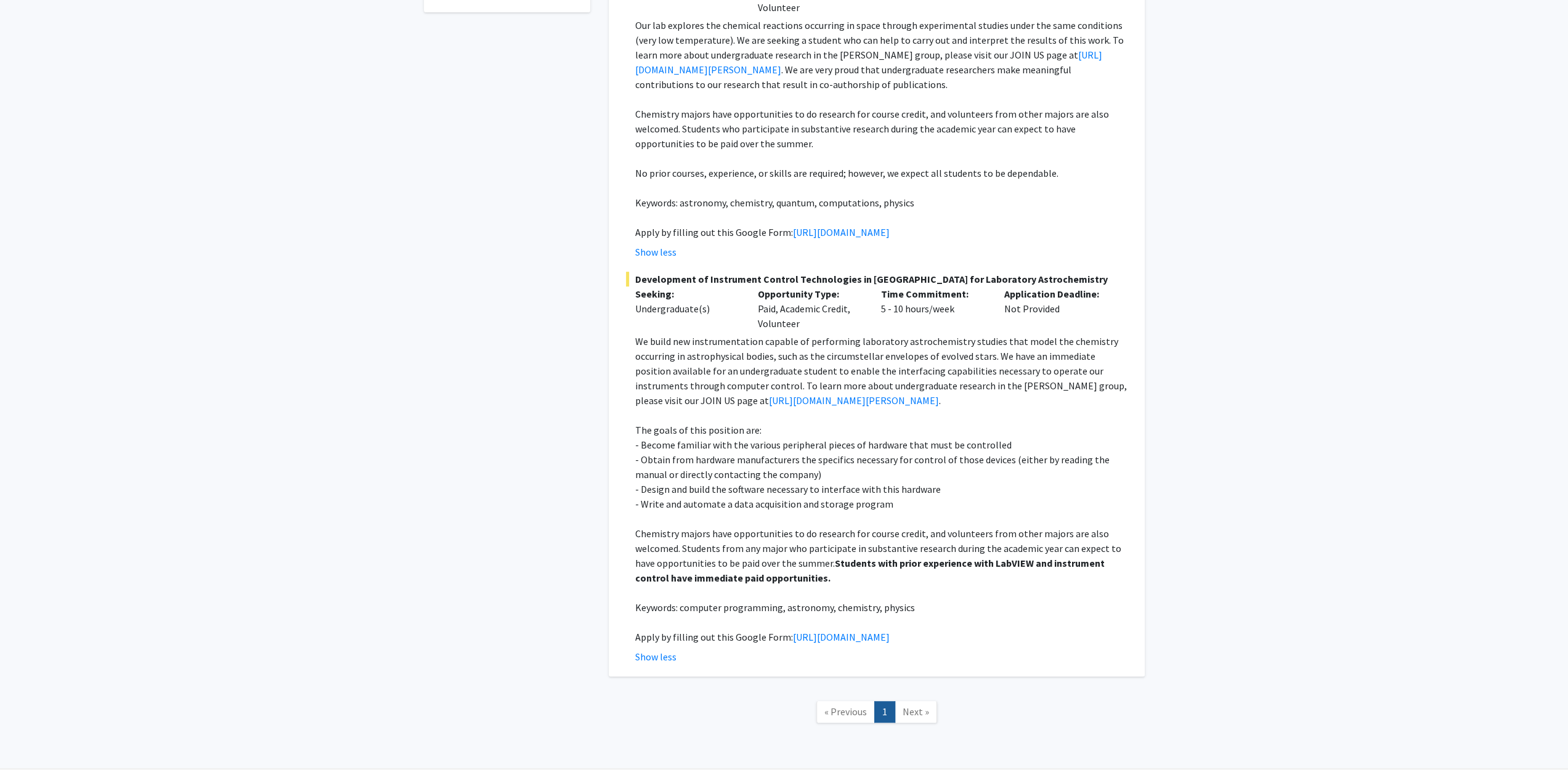
click at [818, 570] on p "Chemistry majors have opportunities to do research for course credit, and volun…" at bounding box center [882, 555] width 492 height 59
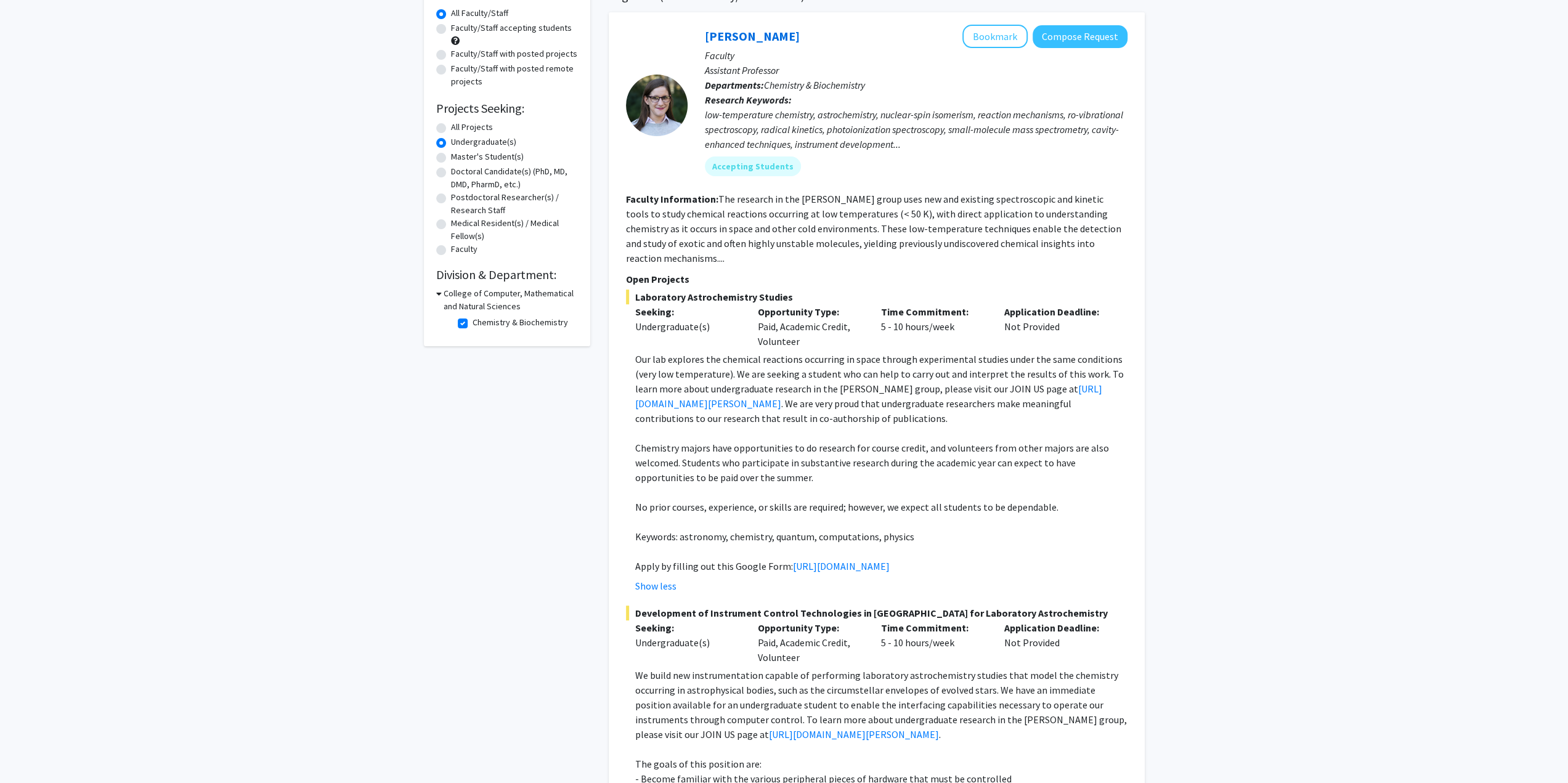
scroll to position [0, 0]
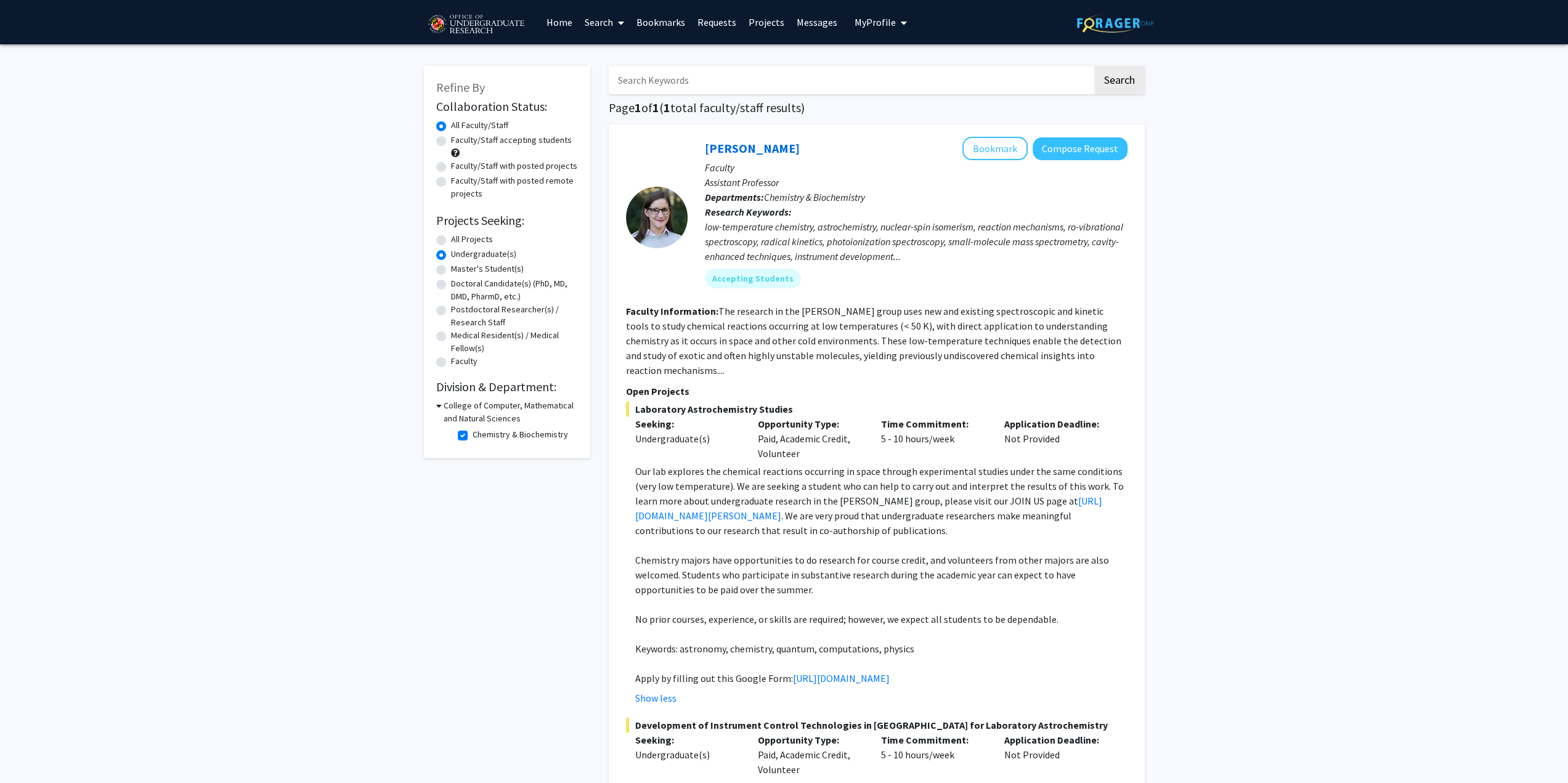
click at [436, 411] on icon at bounding box center [439, 406] width 6 height 13
click at [443, 409] on h3 "College of Computer, Mathematical and Natural Sciences" at bounding box center [510, 412] width 137 height 26
click at [473, 436] on label "Chemistry & Biochemistry" at bounding box center [520, 435] width 95 height 13
click at [473, 436] on input "Chemistry & Biochemistry" at bounding box center [477, 432] width 8 height 8
checkbox input "false"
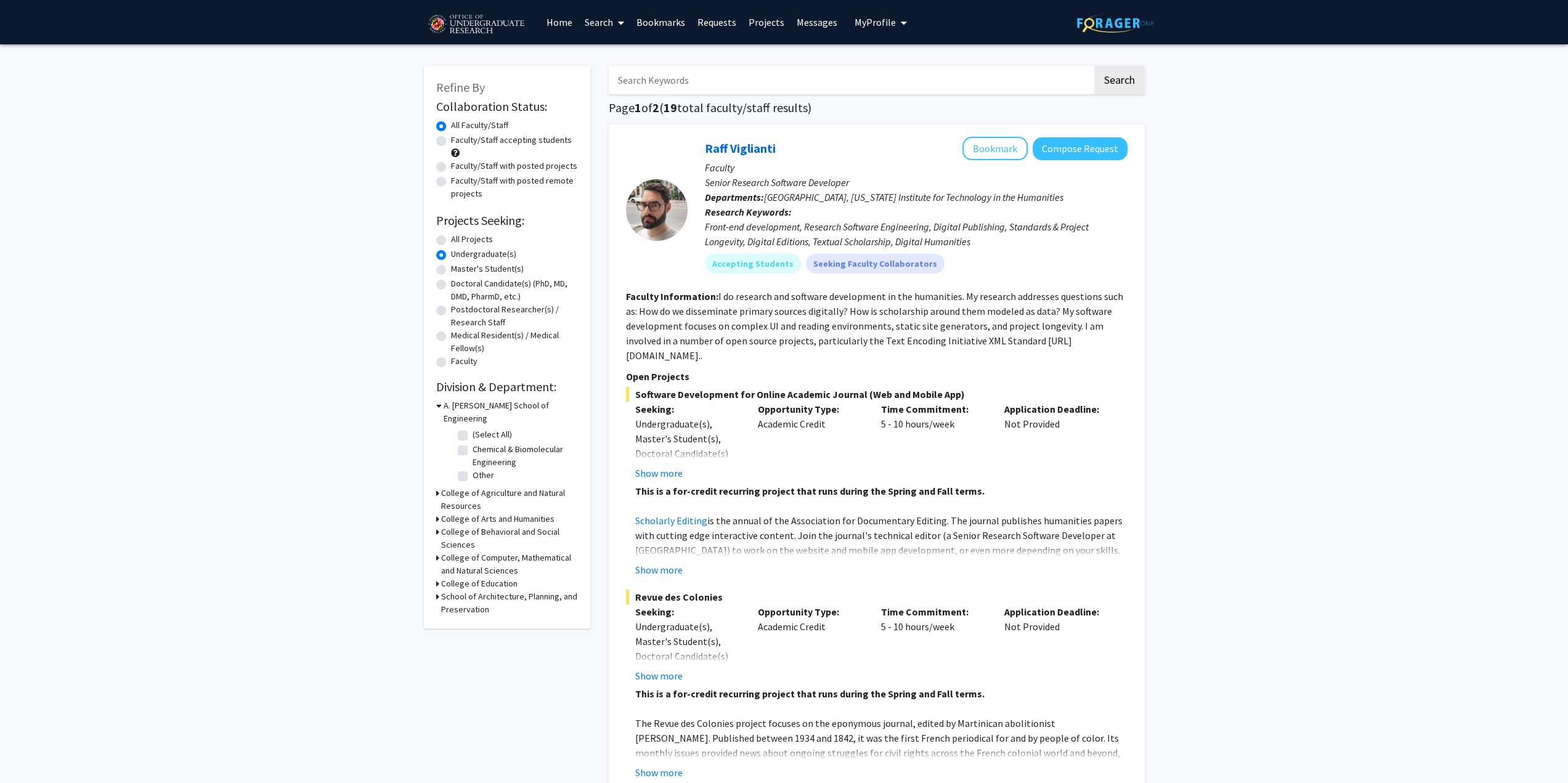
click at [443, 551] on h3 "College of Computer, Mathematical and Natural Sciences" at bounding box center [510, 564] width 137 height 26
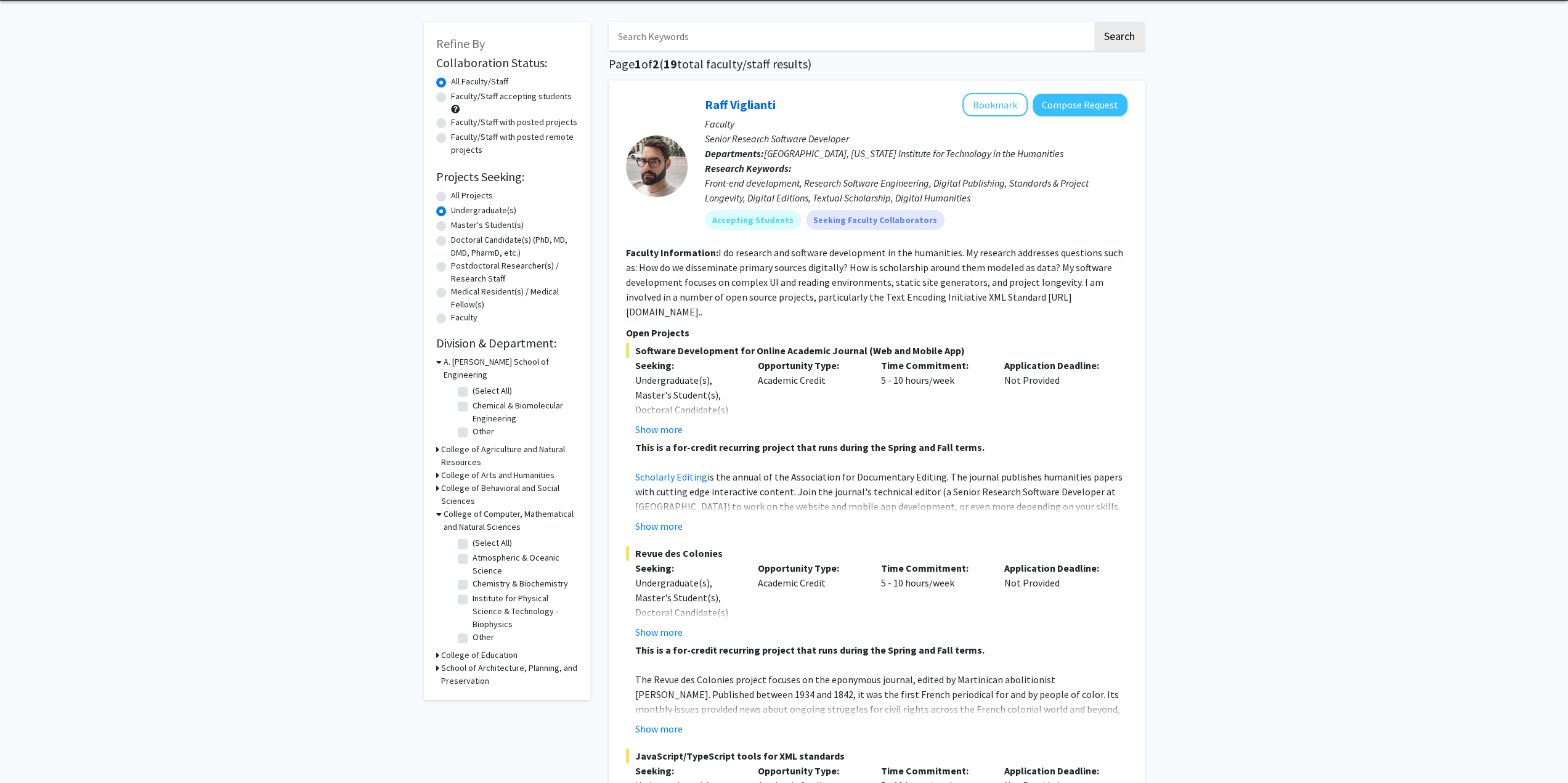
scroll to position [61, 0]
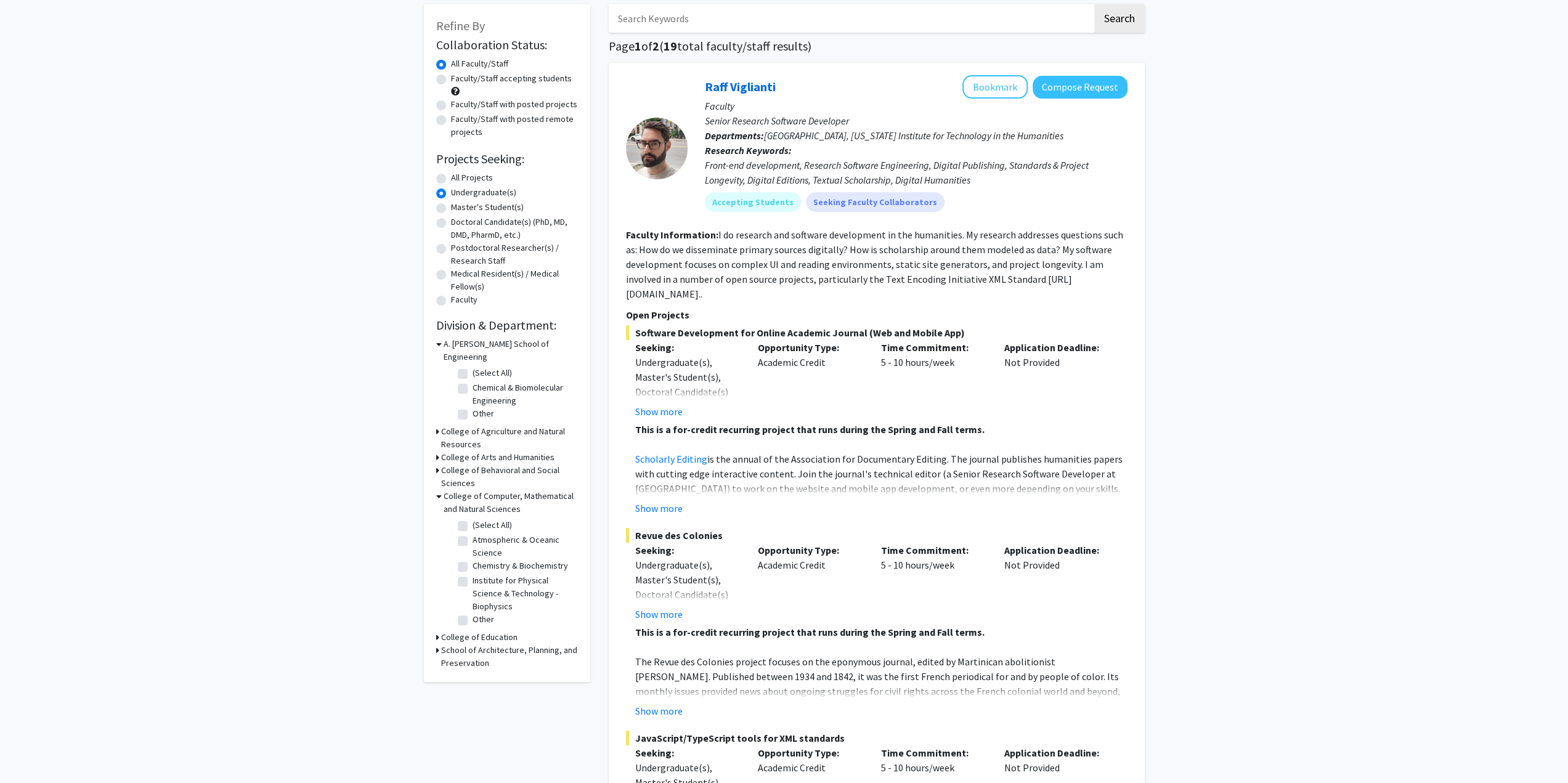
click at [473, 613] on label "Other" at bounding box center [483, 619] width 21 height 13
click at [473, 613] on input "Other" at bounding box center [477, 617] width 8 height 8
checkbox input "true"
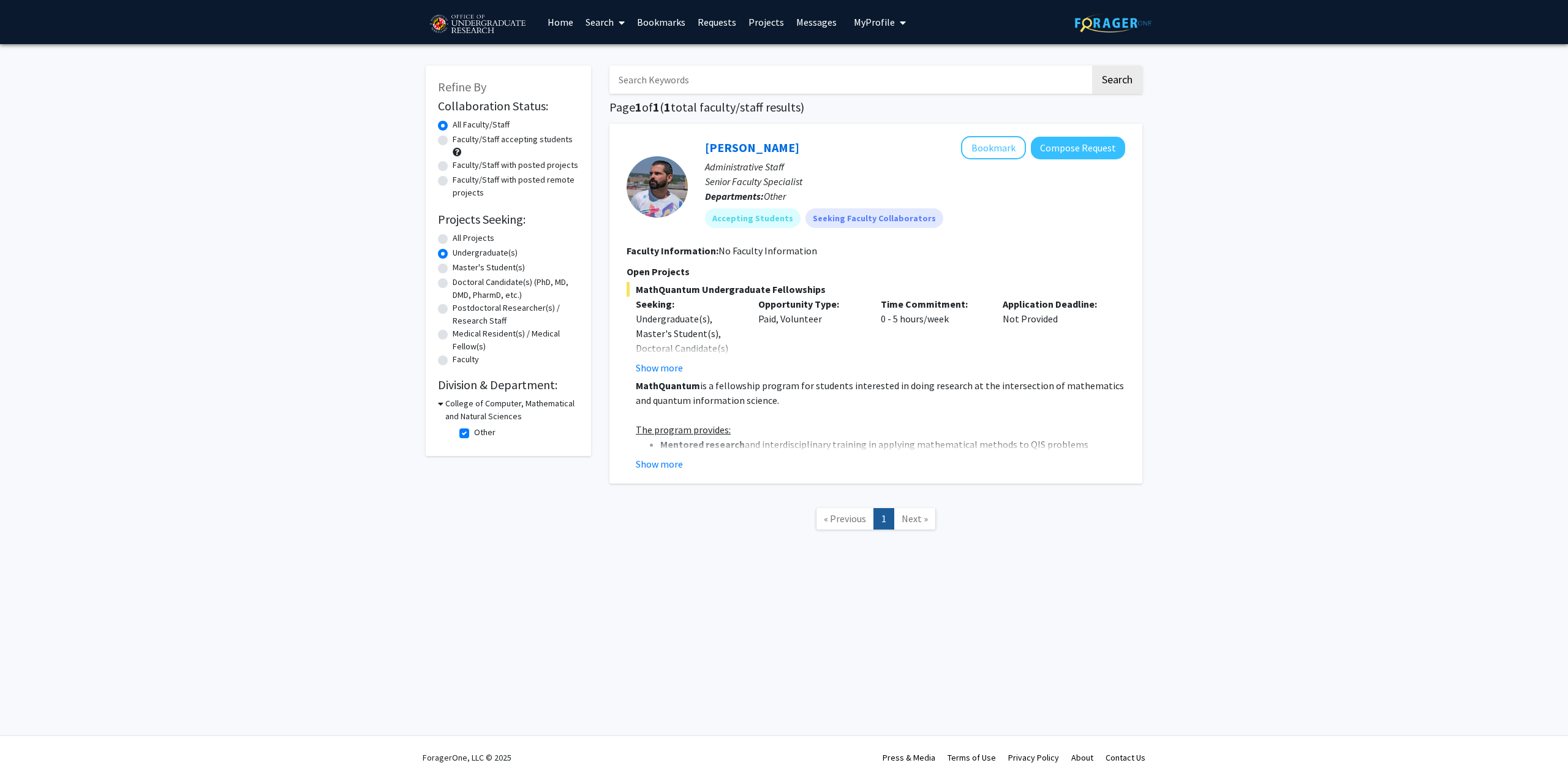
click at [474, 436] on label "Other" at bounding box center [484, 433] width 21 height 13
click at [474, 434] on input "Other" at bounding box center [478, 430] width 8 height 8
checkbox input "false"
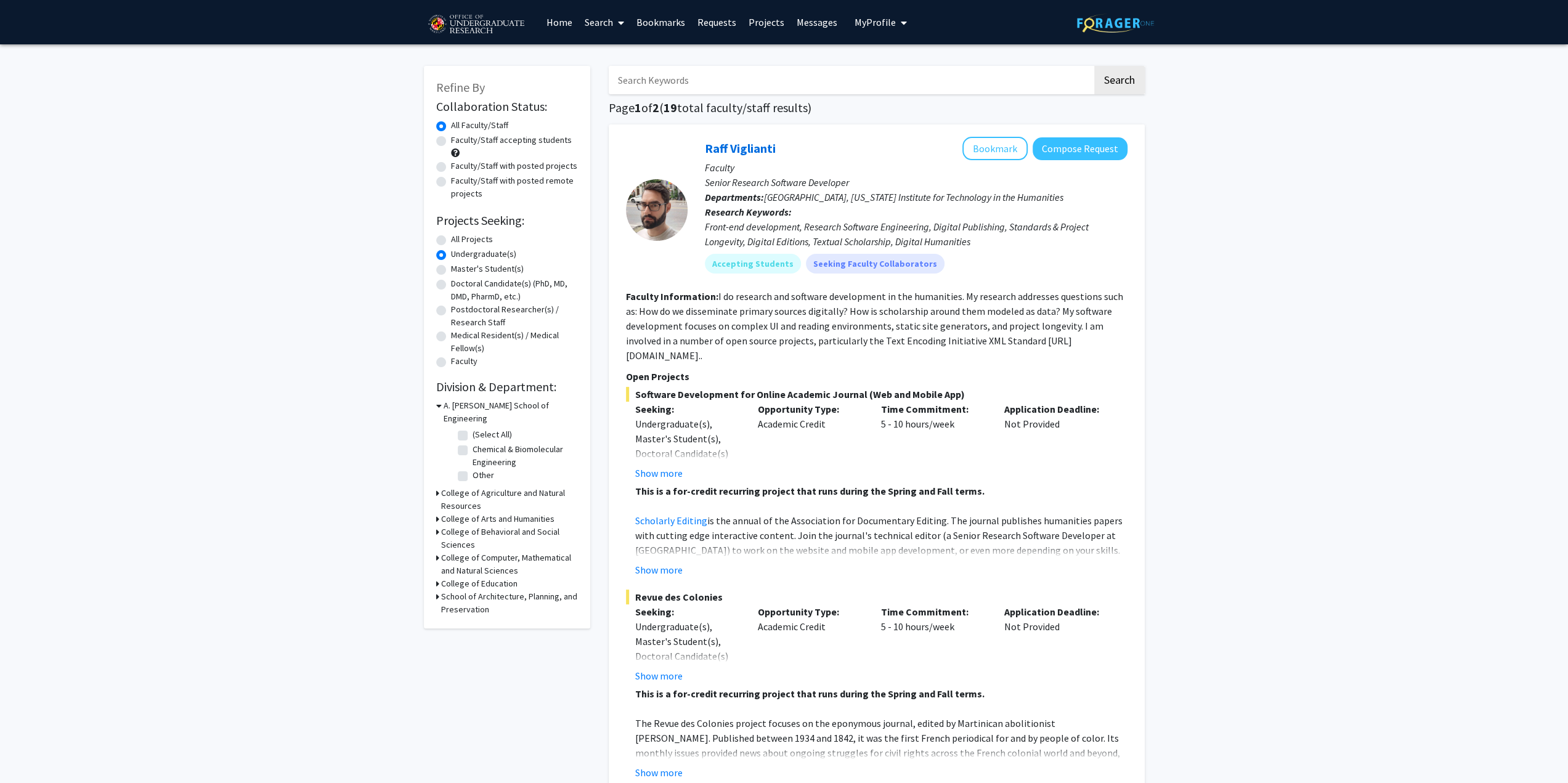
click at [473, 443] on label "Chemical & Biomolecular Engineering" at bounding box center [524, 455] width 102 height 26
click at [473, 443] on input "Chemical & Biomolecular Engineering" at bounding box center [477, 447] width 8 height 8
checkbox input "true"
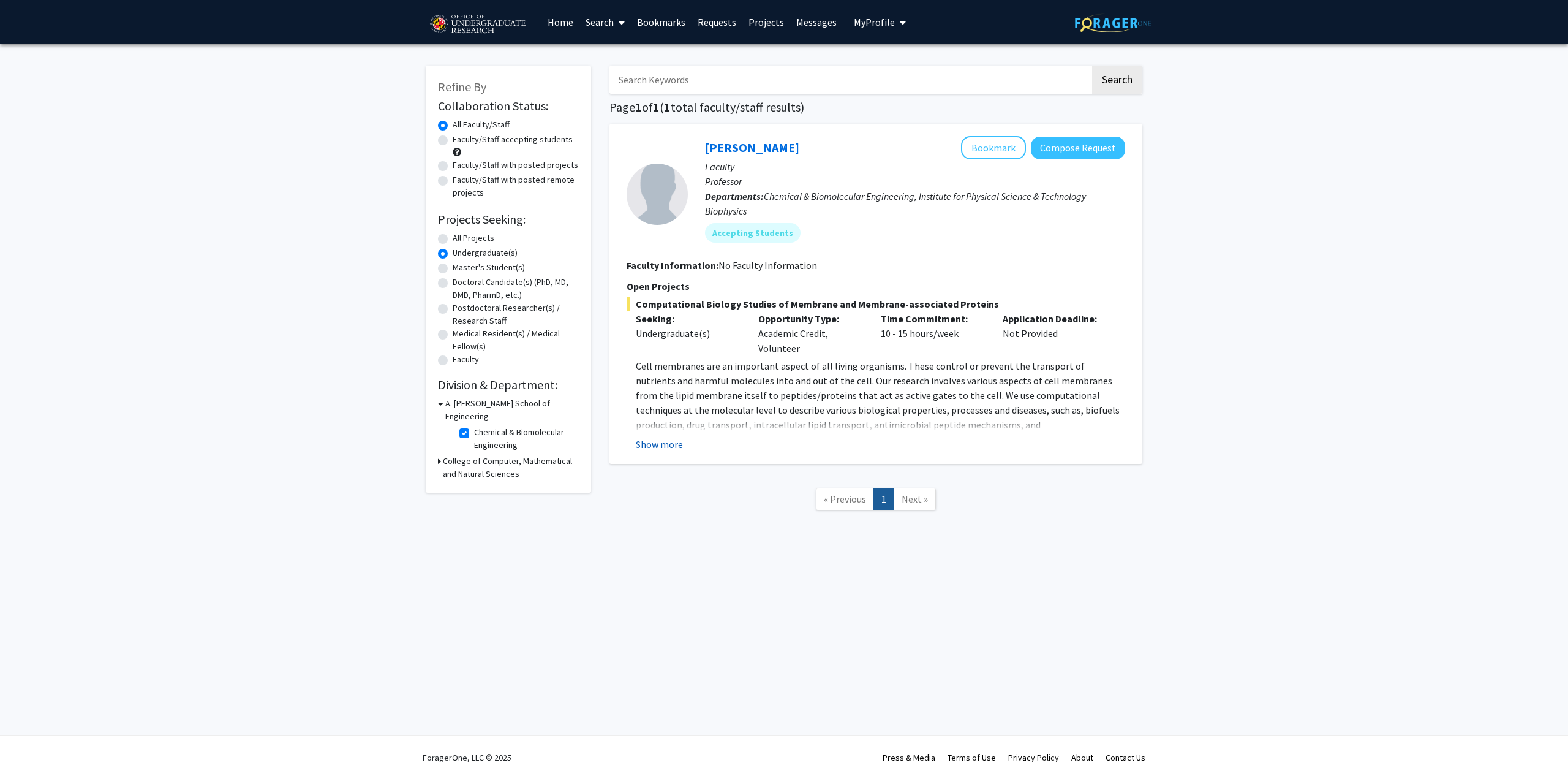
click at [669, 440] on button "Show more" at bounding box center [659, 444] width 47 height 15
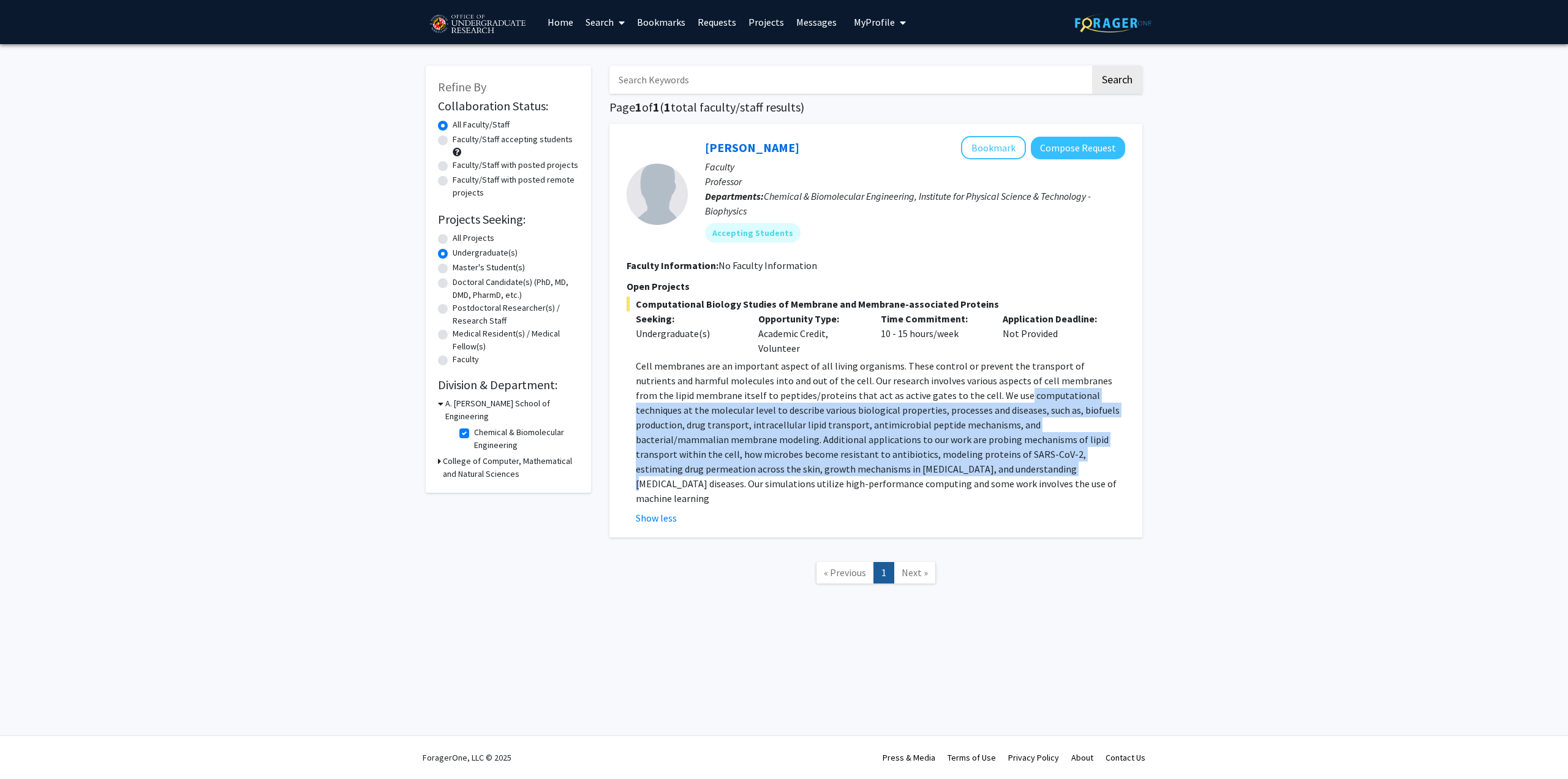
drag, startPoint x: 952, startPoint y: 392, endPoint x: 847, endPoint y: 467, distance: 129.0
click at [847, 467] on p "Cell membranes are an important aspect of all living organisms. These control o…" at bounding box center [880, 432] width 489 height 147
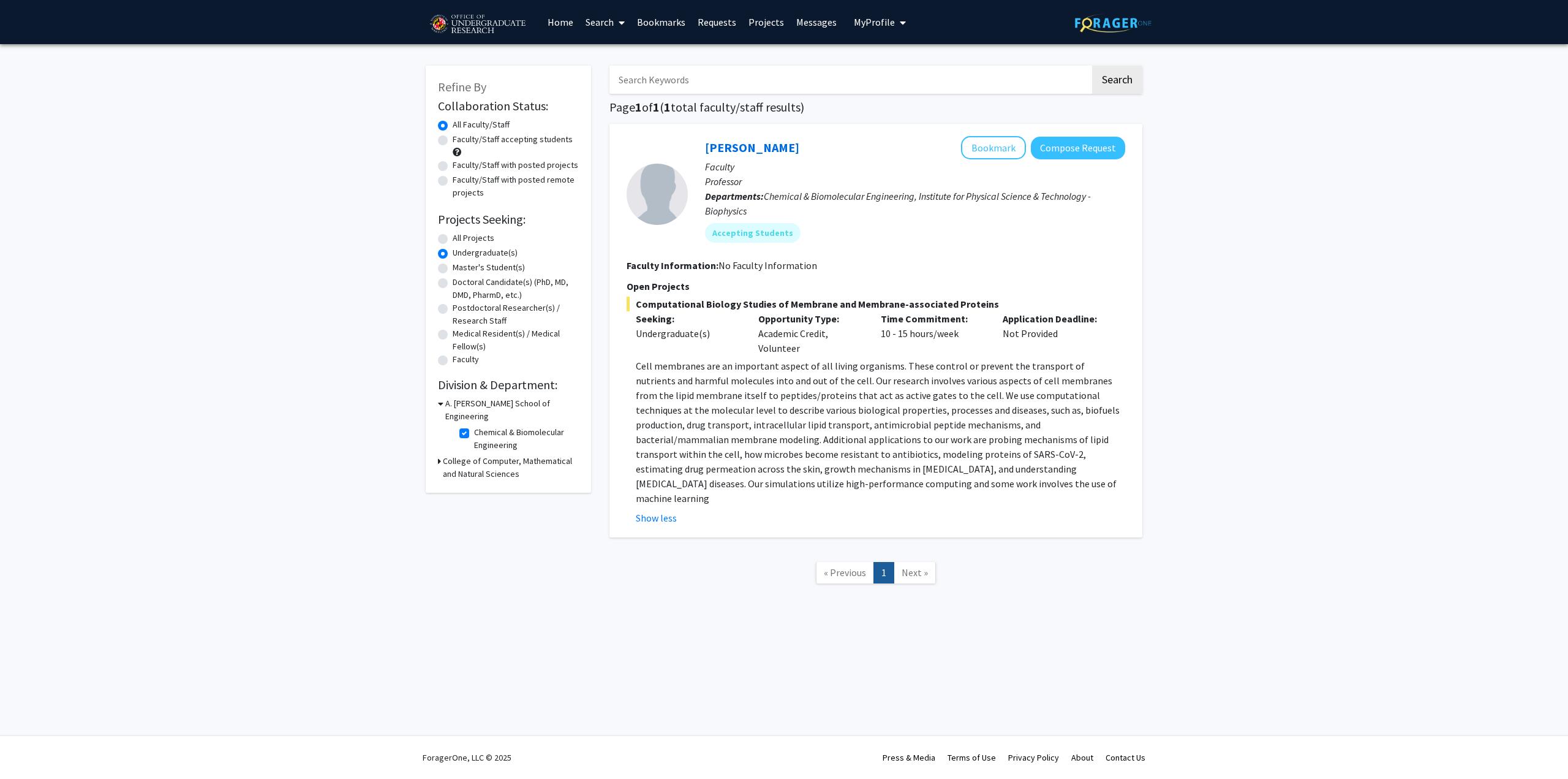
click at [924, 472] on p "Cell membranes are an important aspect of all living organisms. These control o…" at bounding box center [880, 432] width 489 height 147
click at [601, 27] on link "Search" at bounding box center [605, 22] width 52 height 43
click at [609, 52] on span "Faculty/Staff" at bounding box center [624, 56] width 90 height 24
radio input "true"
checkbox input "false"
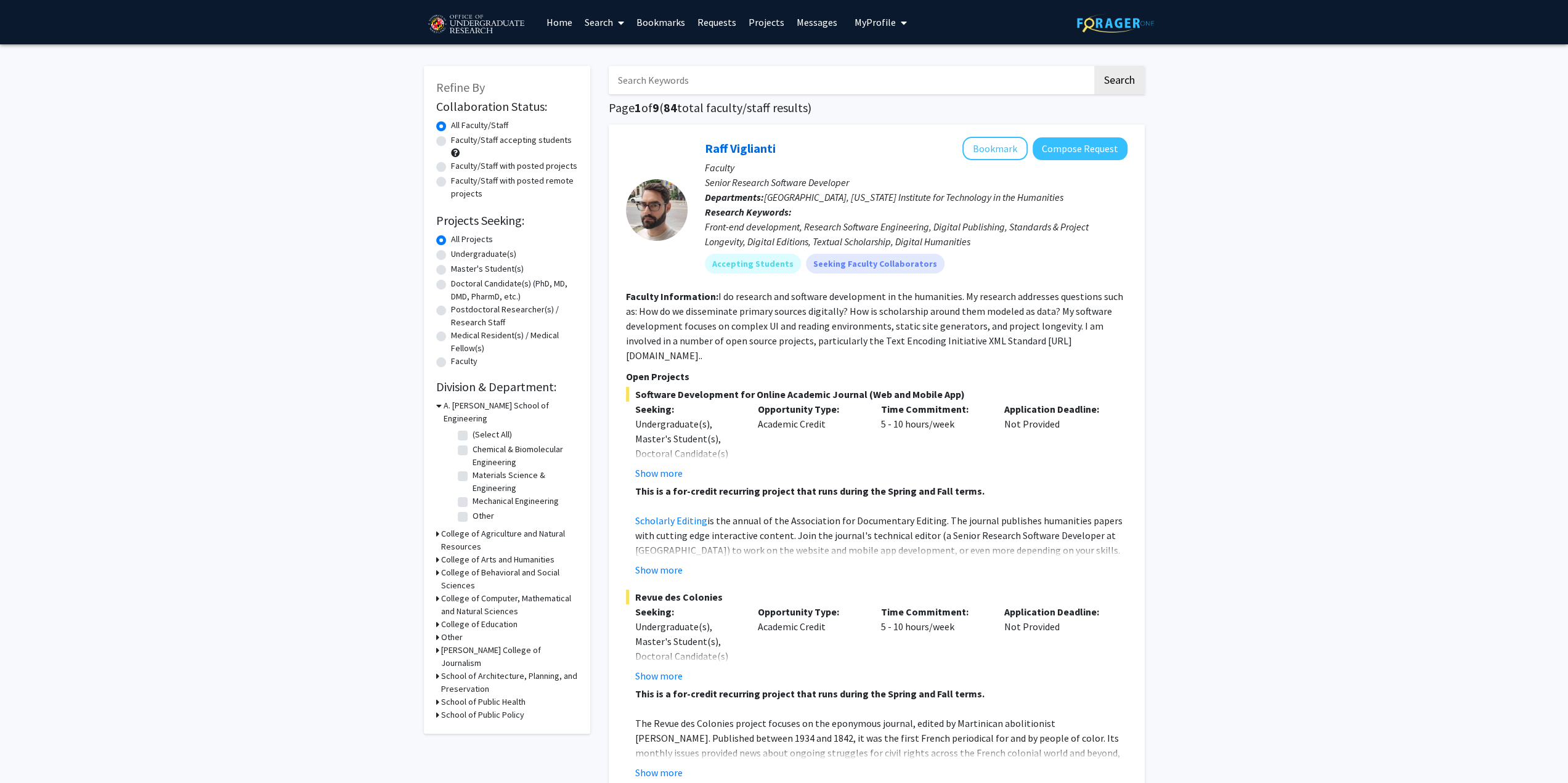
click at [451, 255] on label "Undergraduate(s)" at bounding box center [483, 254] width 65 height 13
click at [451, 255] on input "Undergraduate(s)" at bounding box center [455, 252] width 8 height 8
radio input "true"
click at [451, 144] on label "Faculty/Staff accepting students" at bounding box center [511, 140] width 121 height 13
click at [451, 142] on input "Faculty/Staff accepting students" at bounding box center [455, 138] width 8 height 8
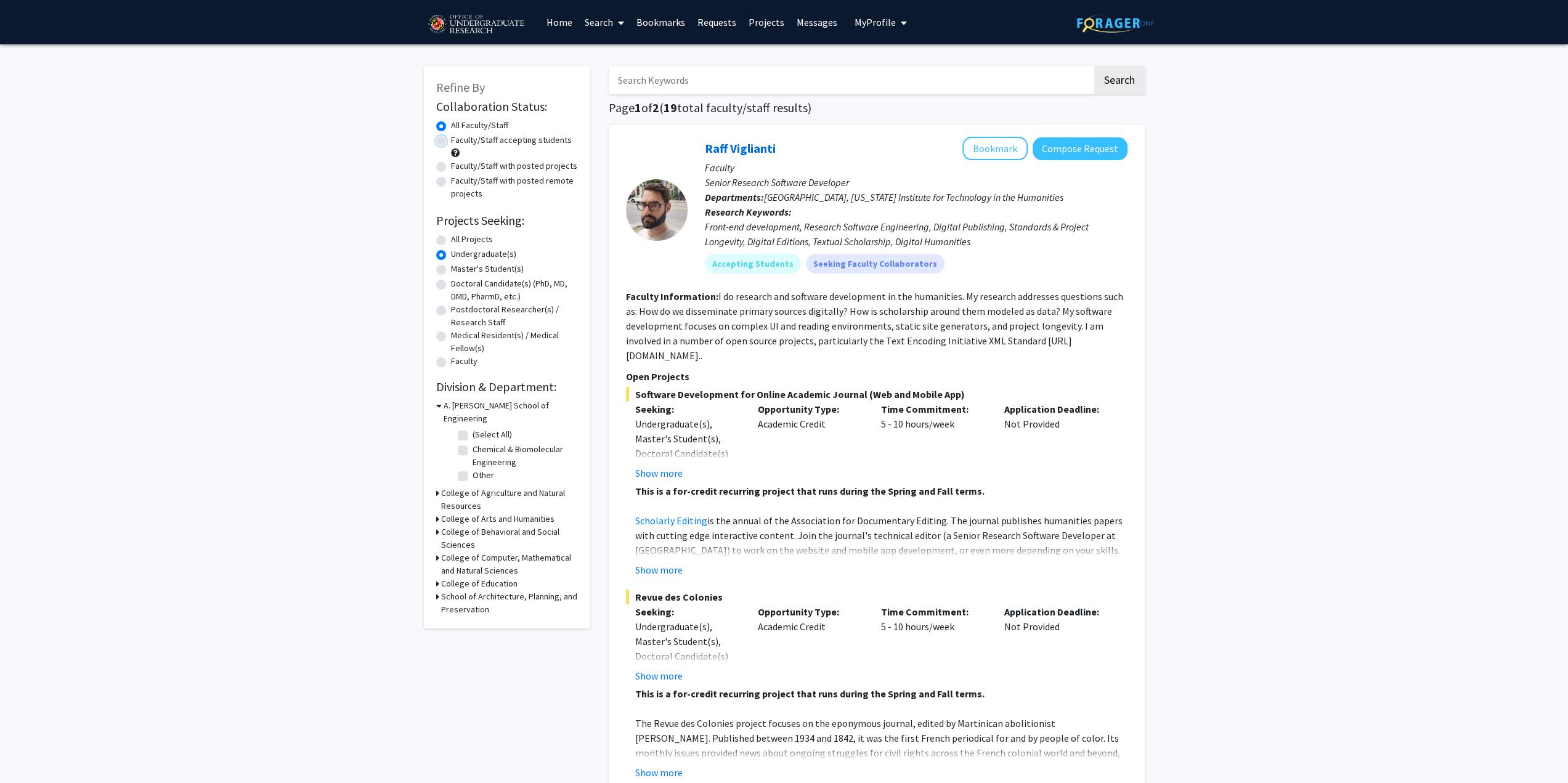
radio input "true"
click at [473, 443] on label "Chemical & Biomolecular Engineering" at bounding box center [524, 455] width 102 height 26
click at [473, 443] on input "Chemical & Biomolecular Engineering" at bounding box center [477, 447] width 8 height 8
checkbox input "true"
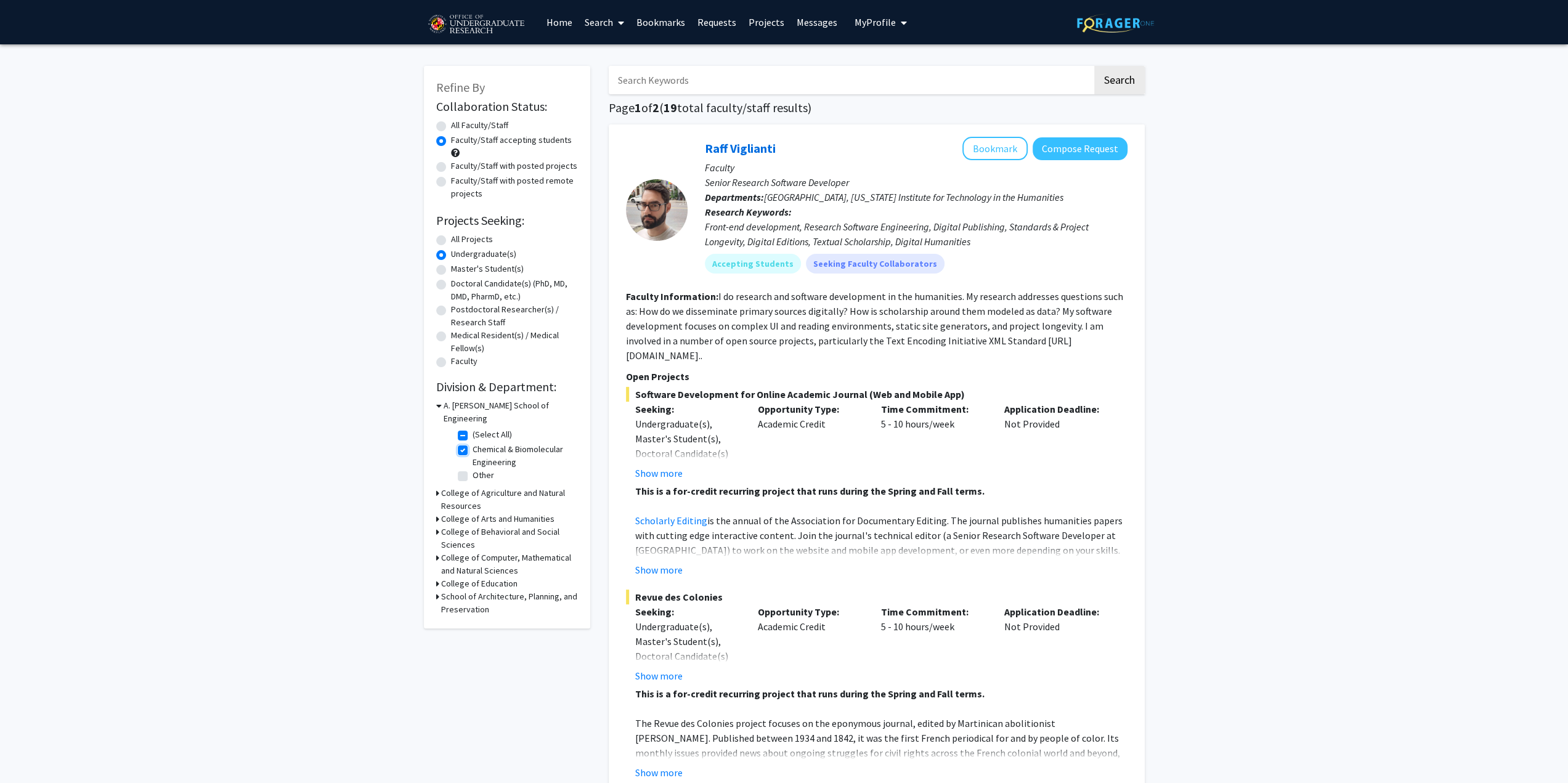
checkbox input "true"
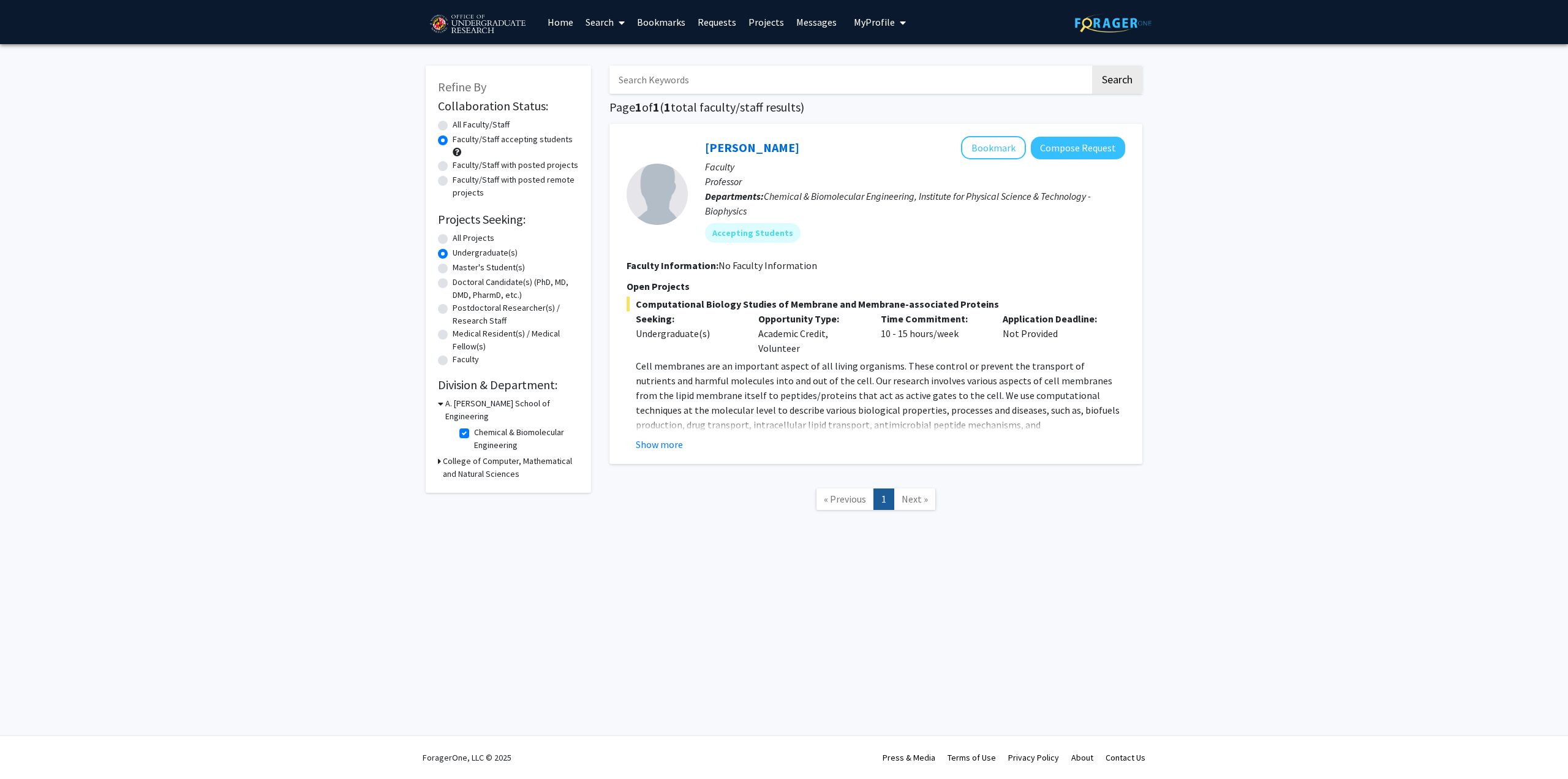
click at [442, 454] on h3 "College of Computer, Mathematical and Natural Sciences" at bounding box center [510, 467] width 136 height 26
click at [474, 426] on label "Chemical & Biomolecular Engineering" at bounding box center [524, 439] width 102 height 26
click at [474, 426] on input "Chemical & Biomolecular Engineering" at bounding box center [478, 430] width 8 height 8
checkbox input "false"
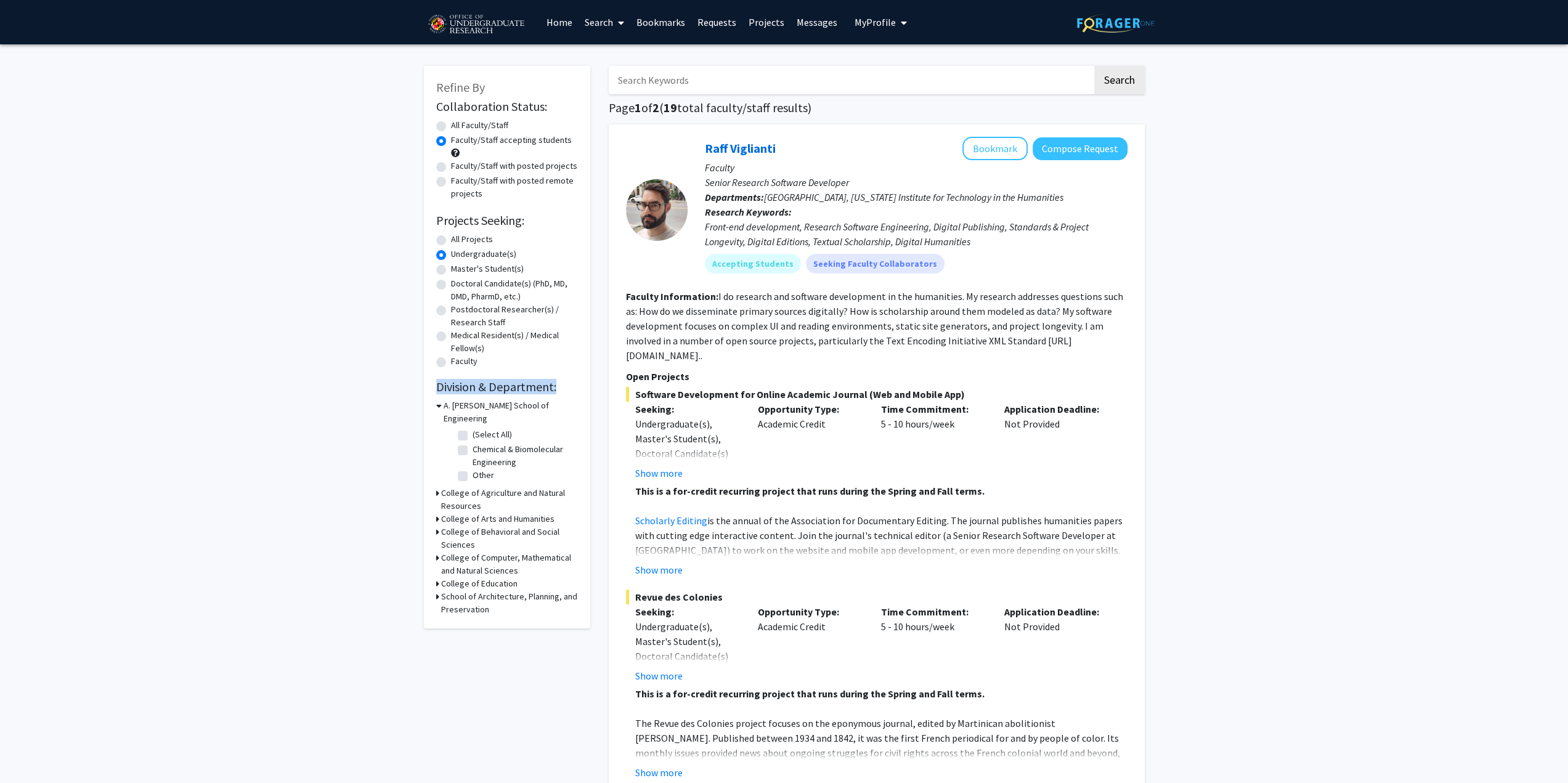
click at [589, 380] on div "Refine By Collaboration Status: Collaboration Status All Faculty/Staff Collabor…" at bounding box center [507, 347] width 167 height 562
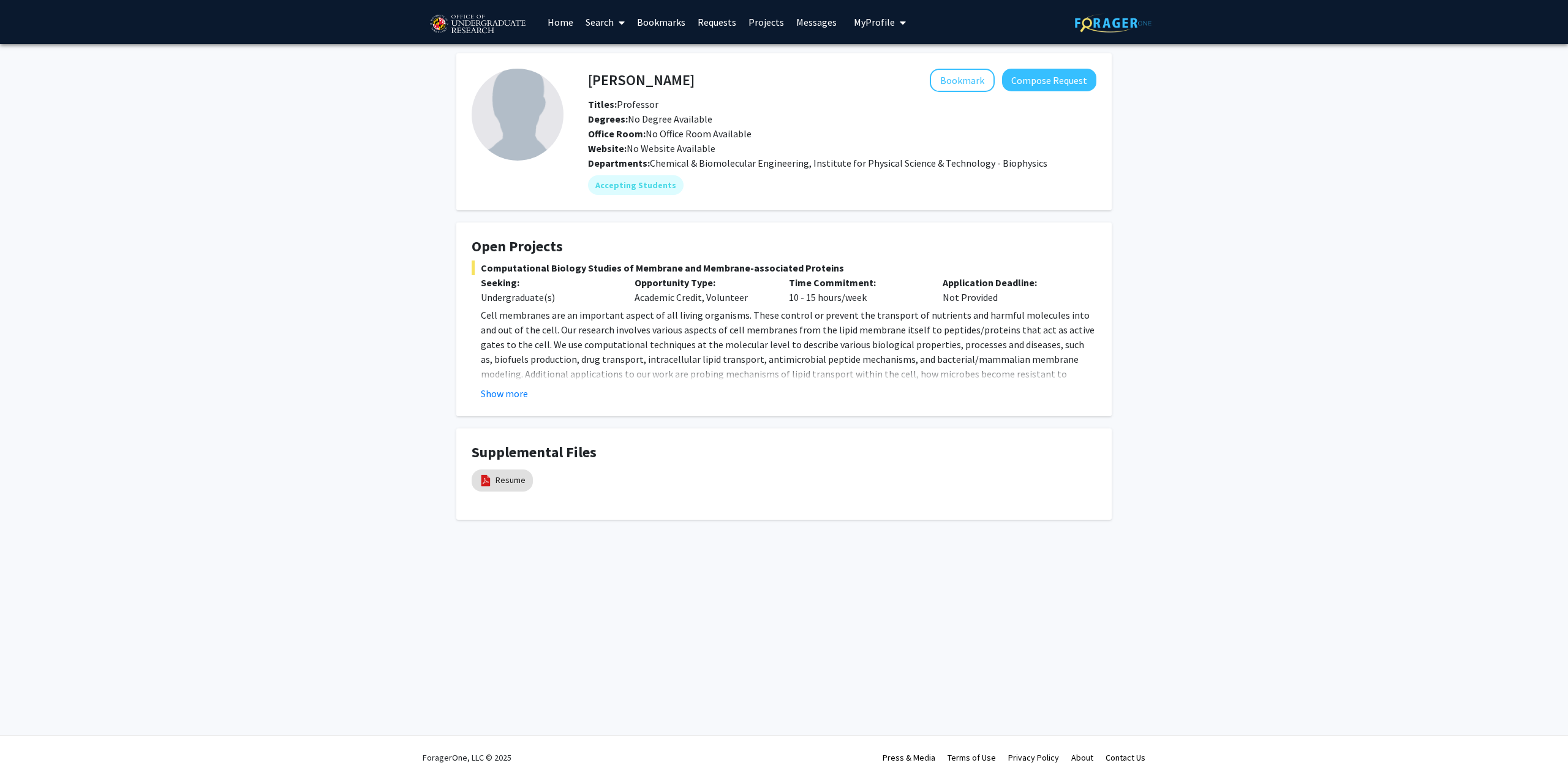
drag, startPoint x: 637, startPoint y: 119, endPoint x: 862, endPoint y: 145, distance: 226.5
click at [862, 145] on div "Titles: Professor Degrees: No Degree Available Office Room: No Office Room Avai…" at bounding box center [842, 126] width 527 height 59
click at [857, 155] on div "Website: No Website Available" at bounding box center [842, 148] width 527 height 15
click at [496, 485] on link "Resume" at bounding box center [510, 480] width 30 height 13
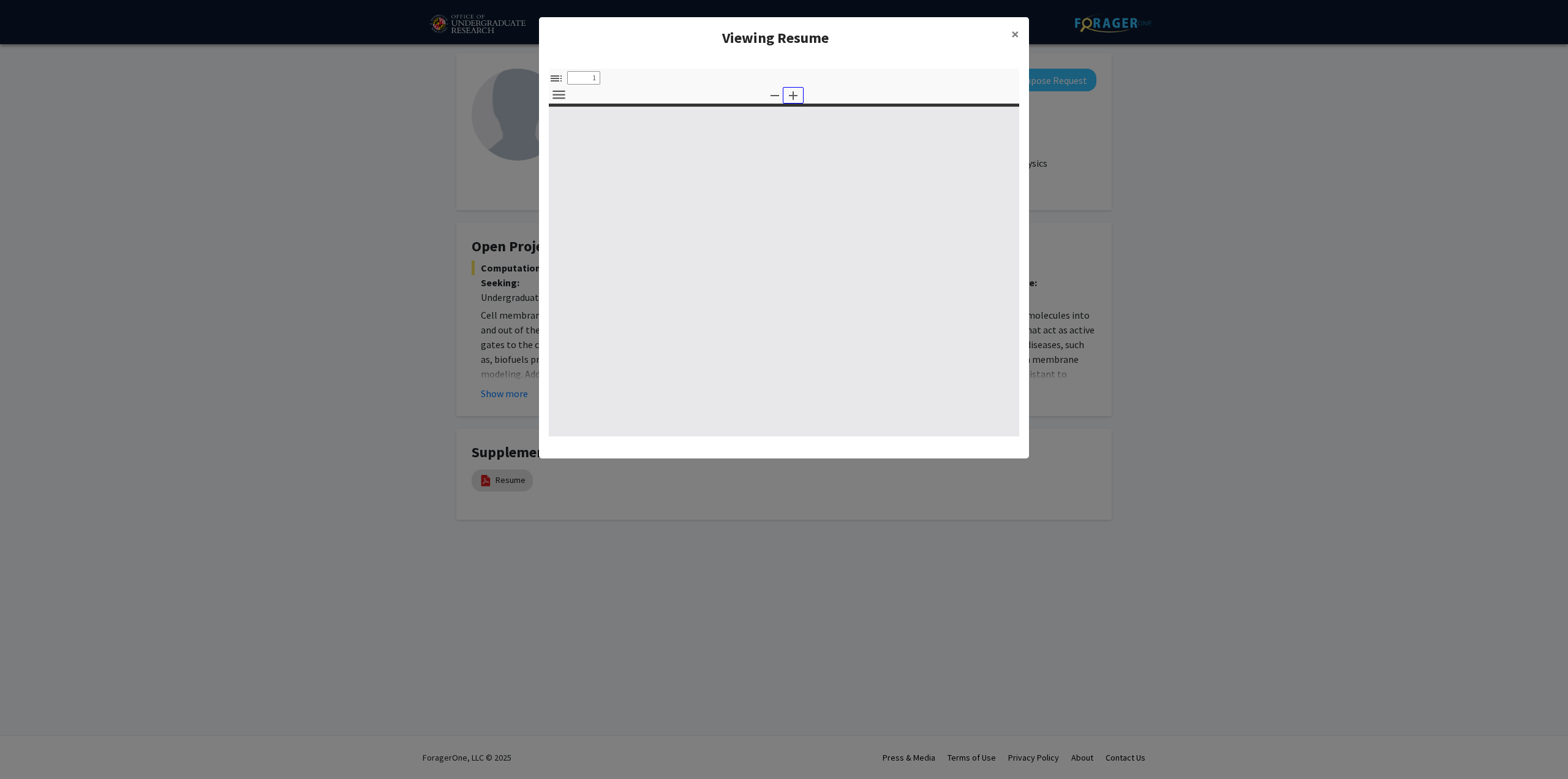
click at [796, 88] on icon "button" at bounding box center [793, 95] width 15 height 15
click at [779, 94] on icon "button" at bounding box center [775, 95] width 15 height 15
click at [1013, 27] on span "×" at bounding box center [1015, 34] width 8 height 19
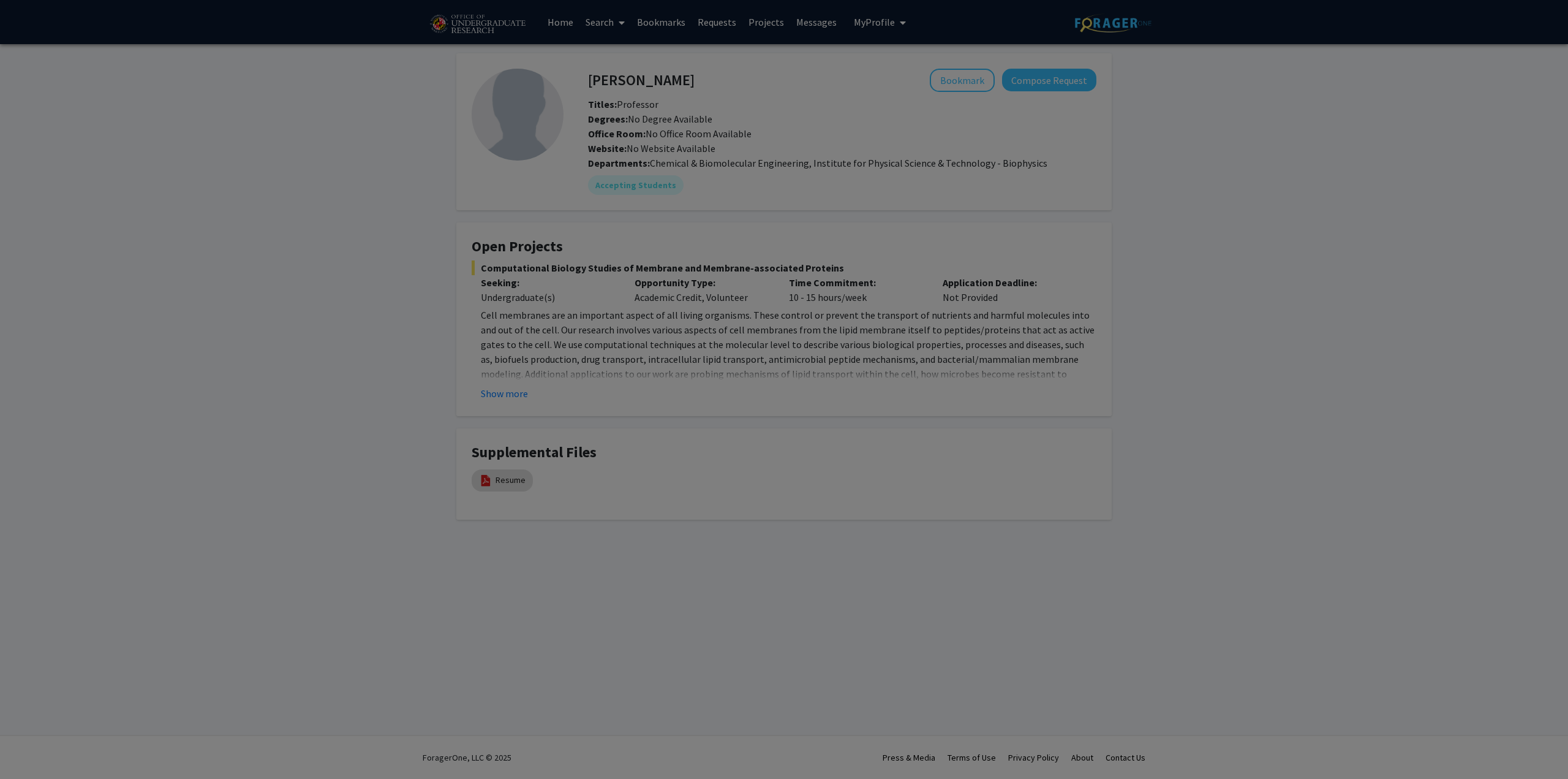
click at [1017, 36] on div at bounding box center [784, 161] width 471 height 330
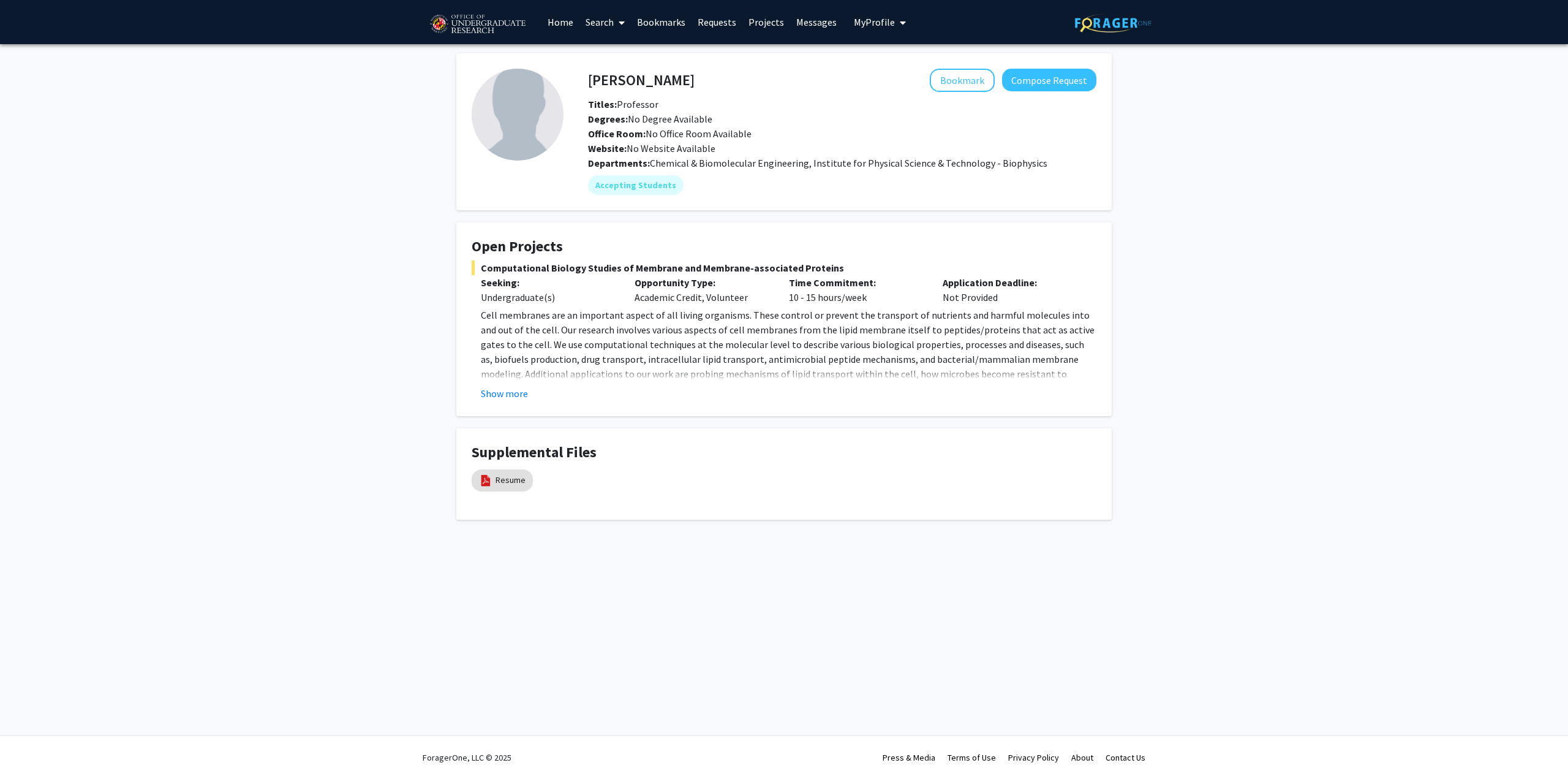
drag, startPoint x: 746, startPoint y: 74, endPoint x: 584, endPoint y: 81, distance: 162.2
click at [584, 81] on div "[PERSON_NAME] Bookmark Compose Request" at bounding box center [842, 81] width 527 height 23
drag, startPoint x: 713, startPoint y: 78, endPoint x: 589, endPoint y: 78, distance: 124.0
click at [589, 78] on div "[PERSON_NAME] Bookmark Compose Request" at bounding box center [842, 81] width 527 height 23
copy h4 "[PERSON_NAME]"
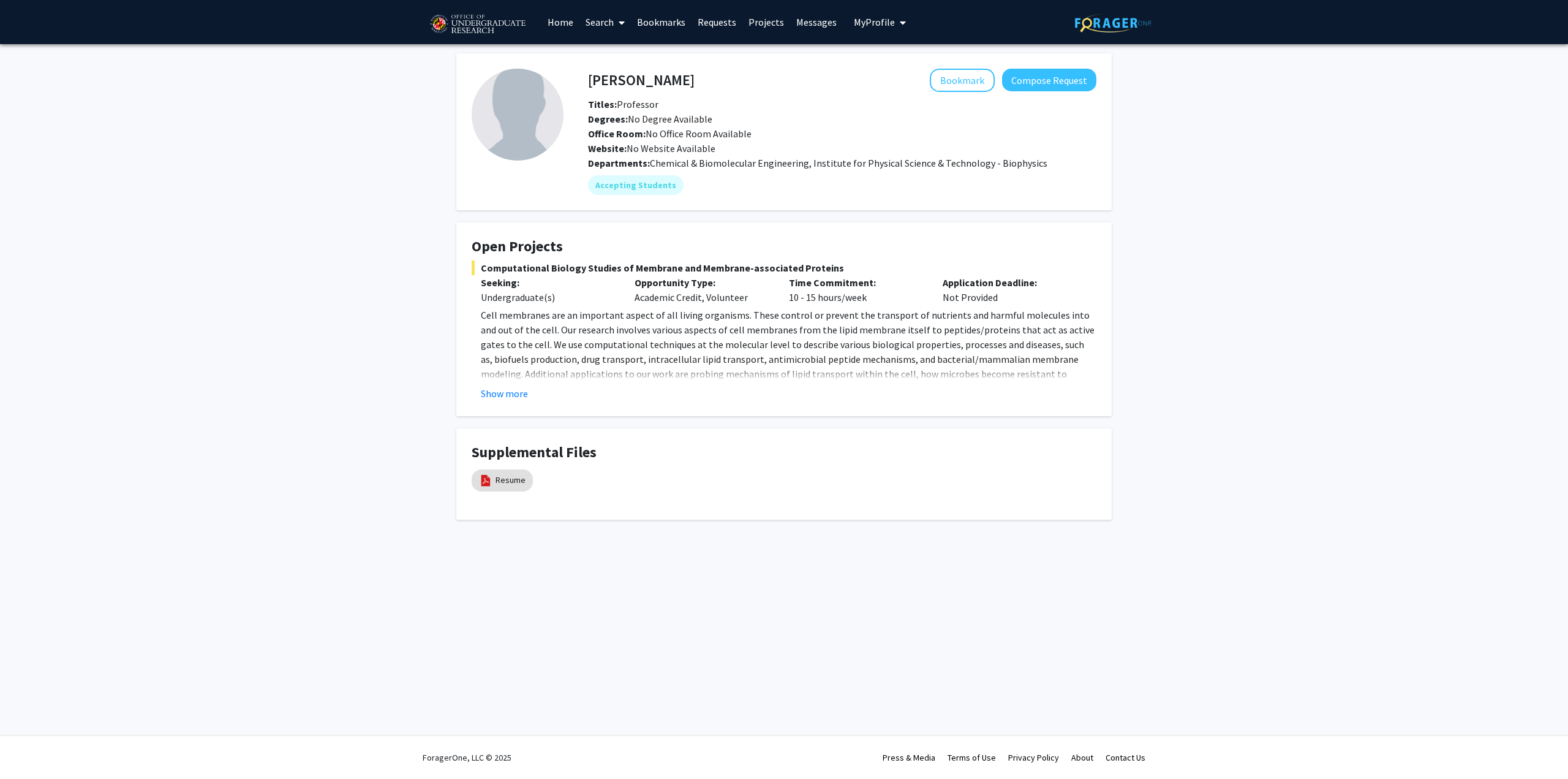
click at [1104, 240] on fg-card "Open Projects Computational Biology Studies of Membrane and Membrane-associated…" at bounding box center [784, 319] width 655 height 194
